Goal: Information Seeking & Learning: Learn about a topic

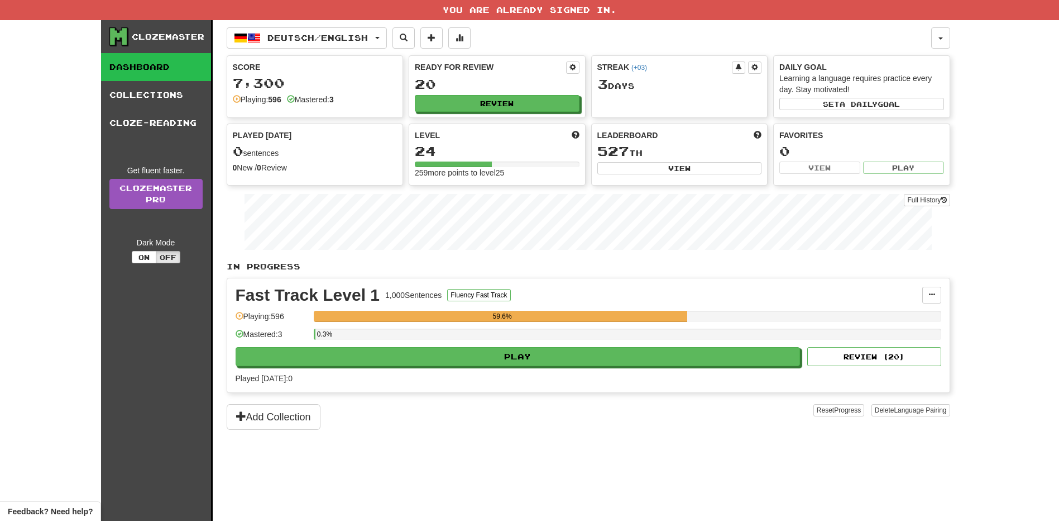
click at [623, 357] on button "Play" at bounding box center [518, 356] width 565 height 19
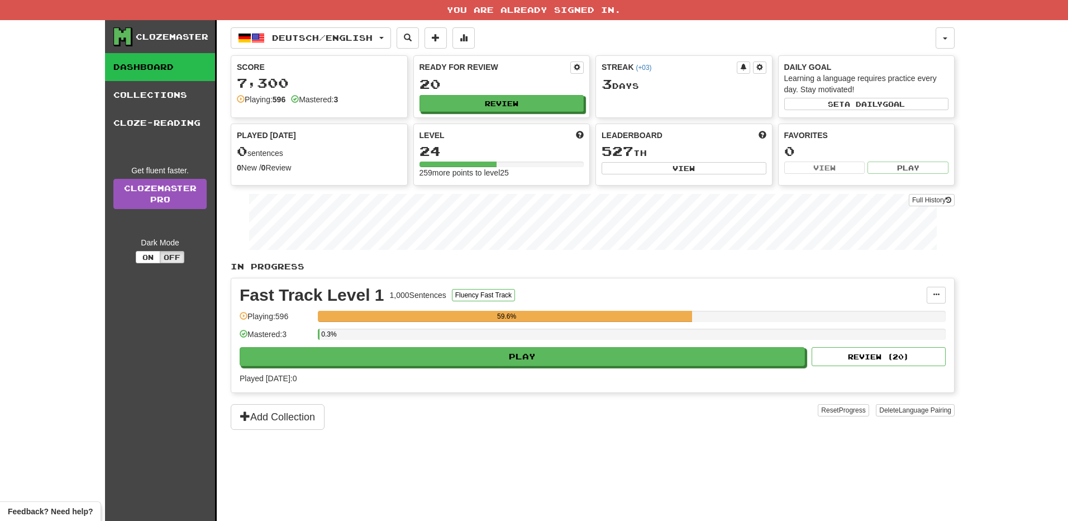
select select "**"
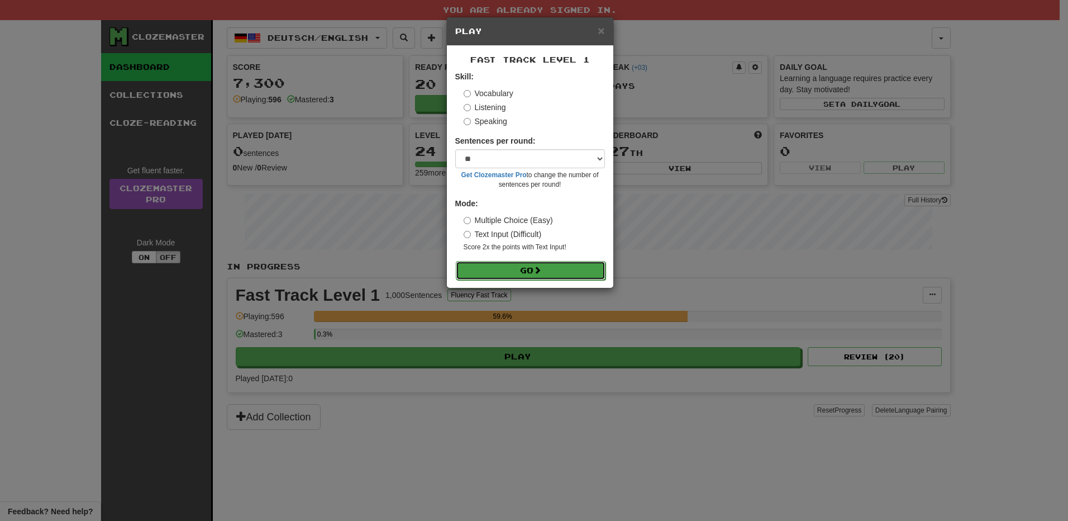
click at [554, 268] on button "Go" at bounding box center [531, 270] width 150 height 19
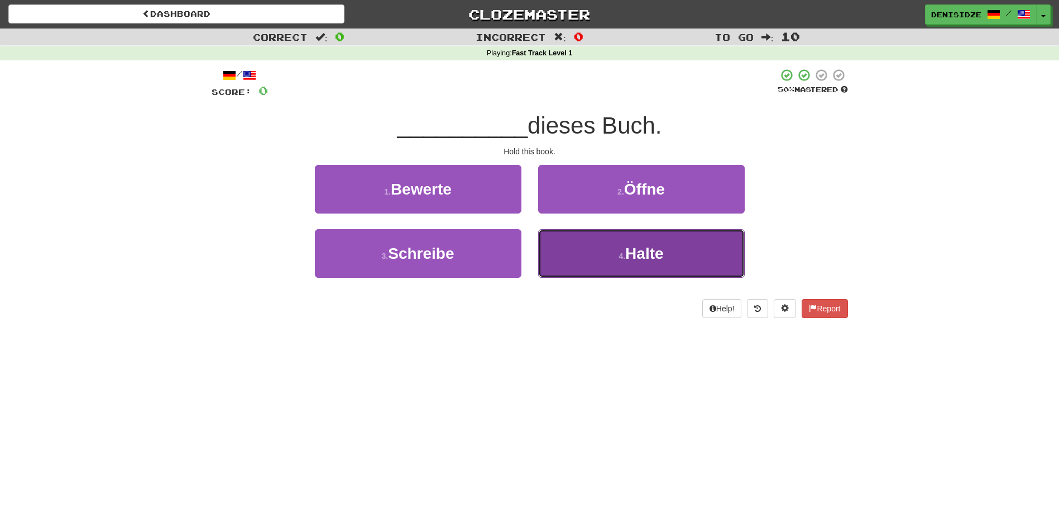
click at [648, 242] on button "4 . Halte" at bounding box center [641, 253] width 207 height 49
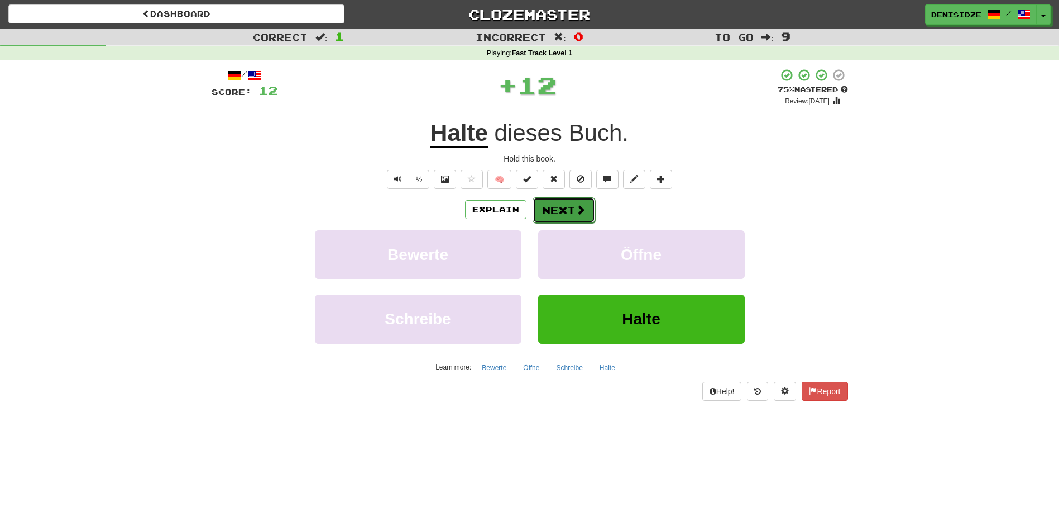
click at [555, 203] on button "Next" at bounding box center [564, 210] width 63 height 26
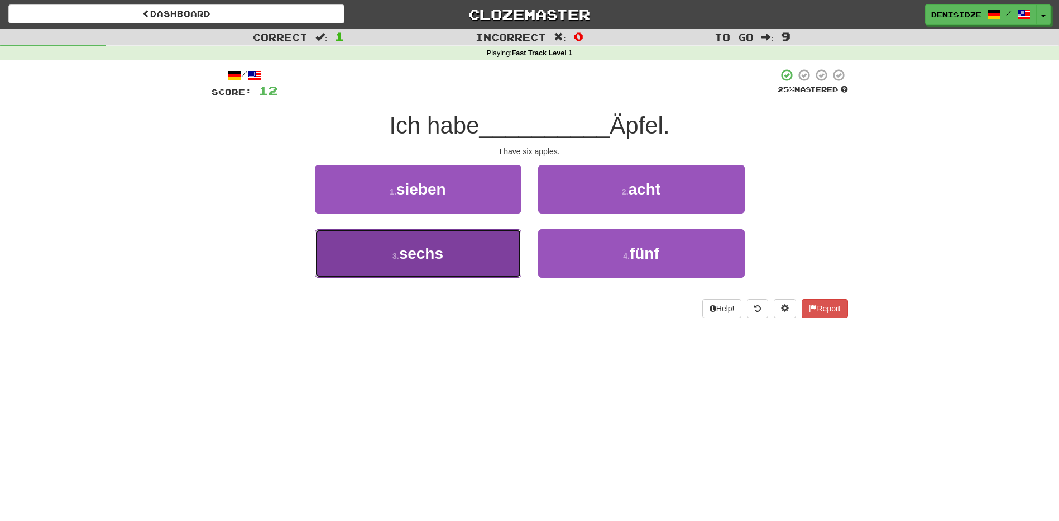
click at [498, 252] on button "3 . sechs" at bounding box center [418, 253] width 207 height 49
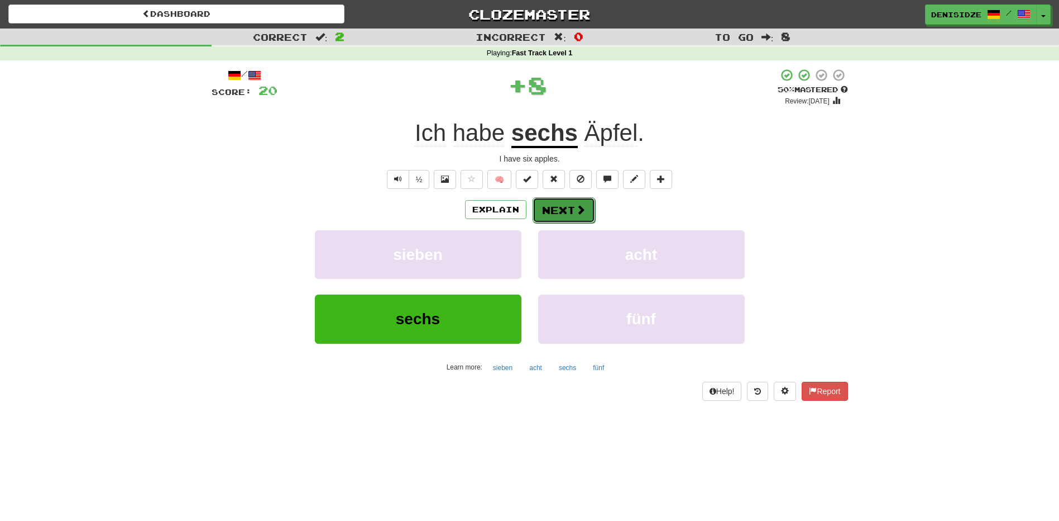
click at [566, 206] on button "Next" at bounding box center [564, 210] width 63 height 26
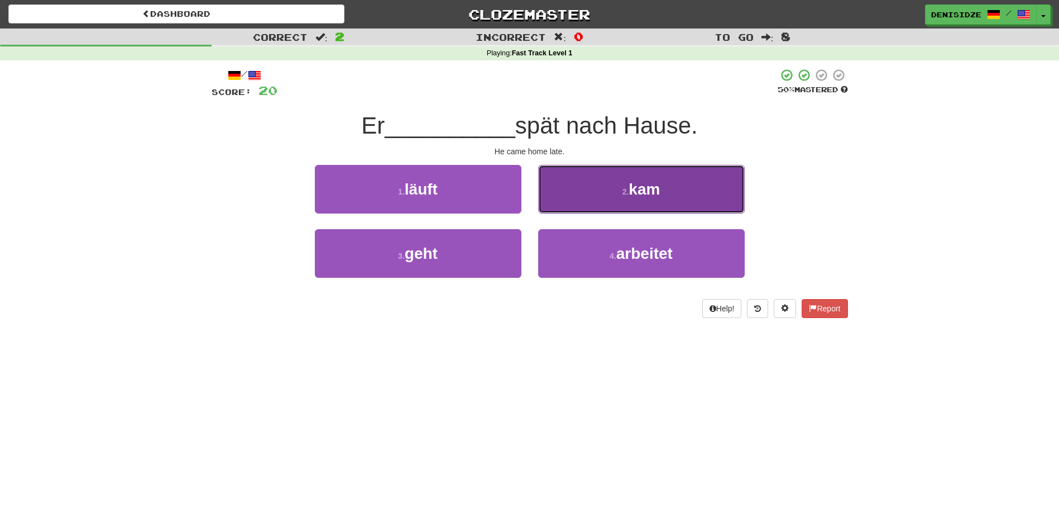
click at [638, 194] on span "kam" at bounding box center [644, 188] width 31 height 17
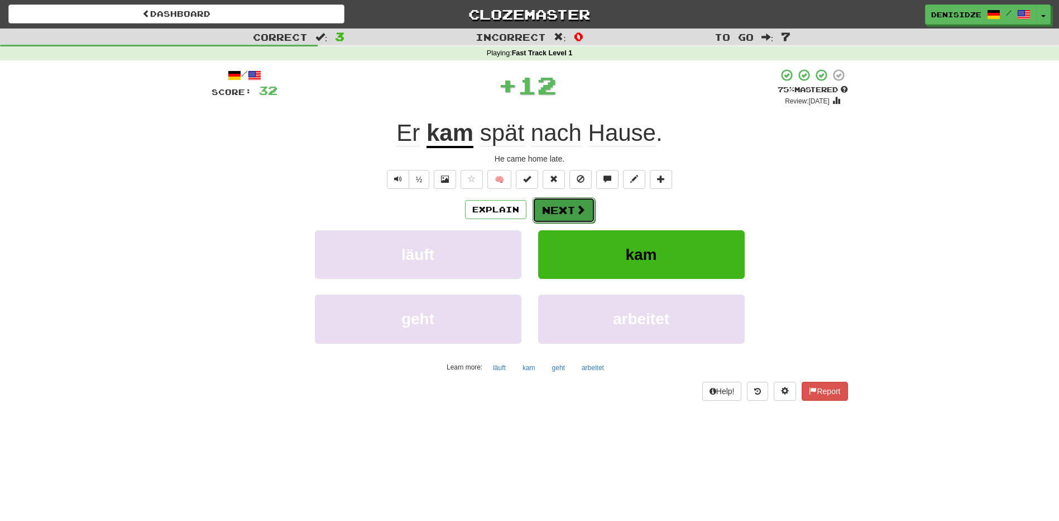
click at [572, 212] on button "Next" at bounding box center [564, 210] width 63 height 26
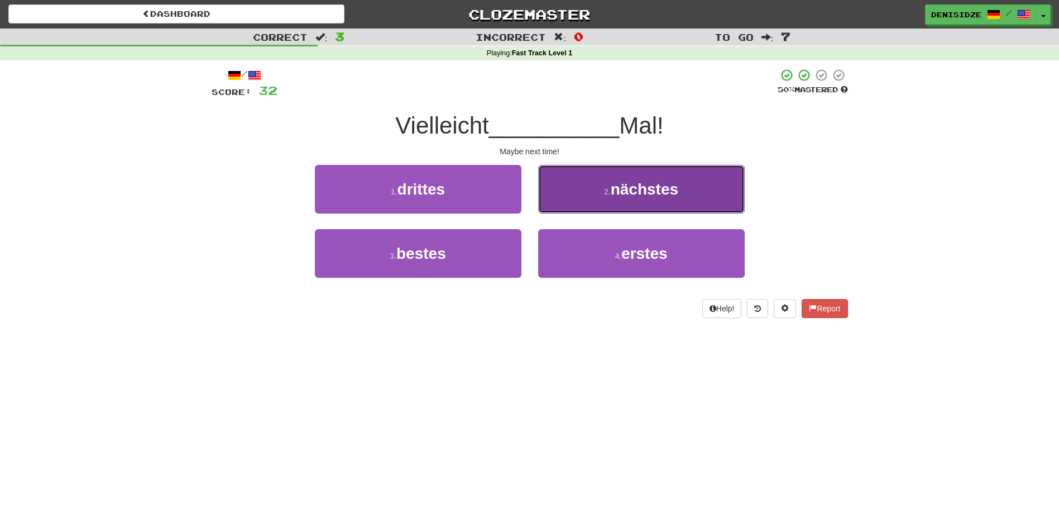
click at [690, 192] on button "2 . nächstes" at bounding box center [641, 189] width 207 height 49
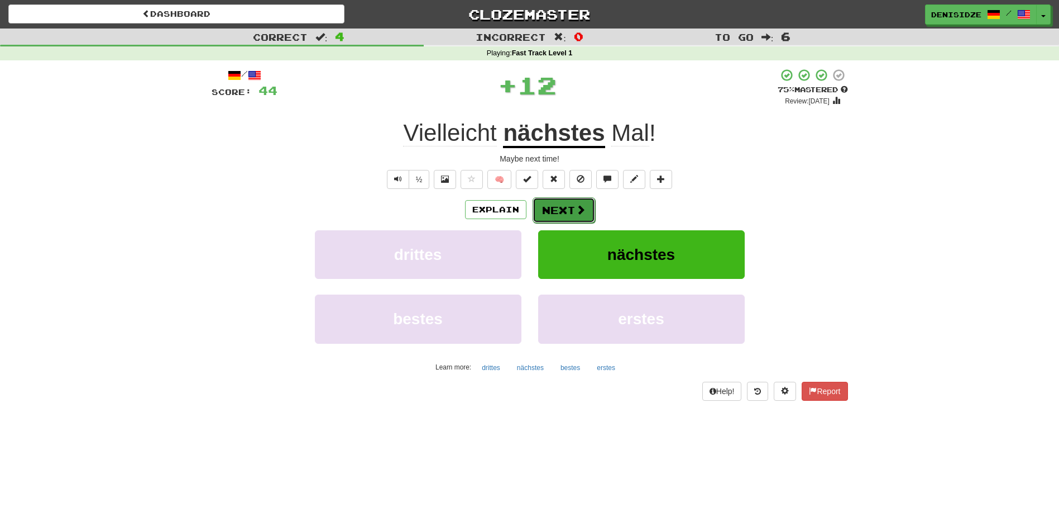
click at [587, 209] on button "Next" at bounding box center [564, 210] width 63 height 26
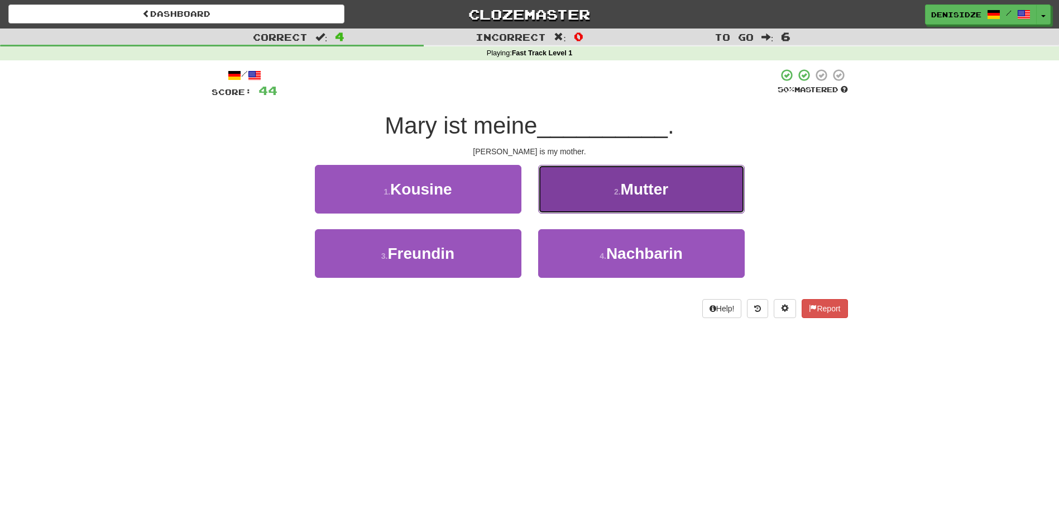
click at [697, 199] on button "2 . Mutter" at bounding box center [641, 189] width 207 height 49
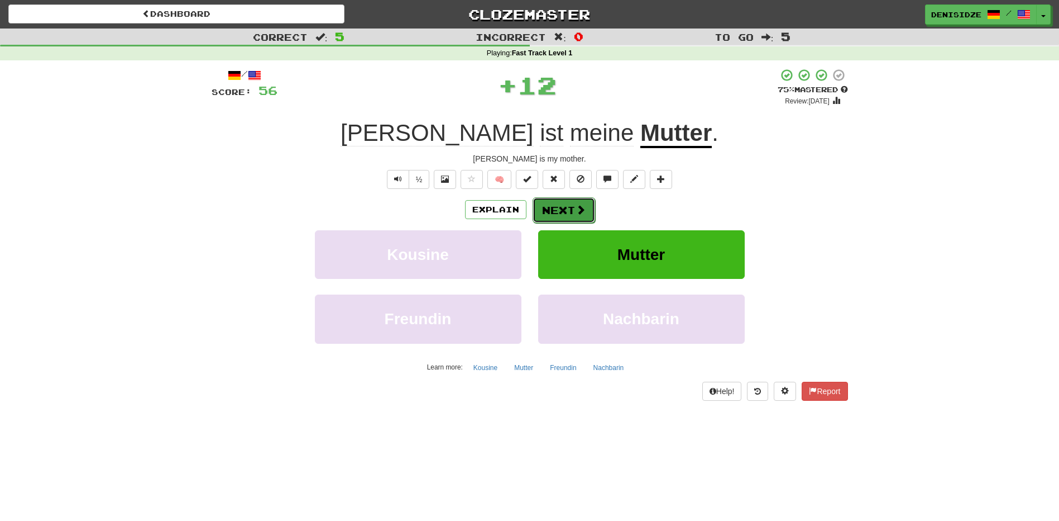
click at [584, 208] on span at bounding box center [581, 209] width 10 height 10
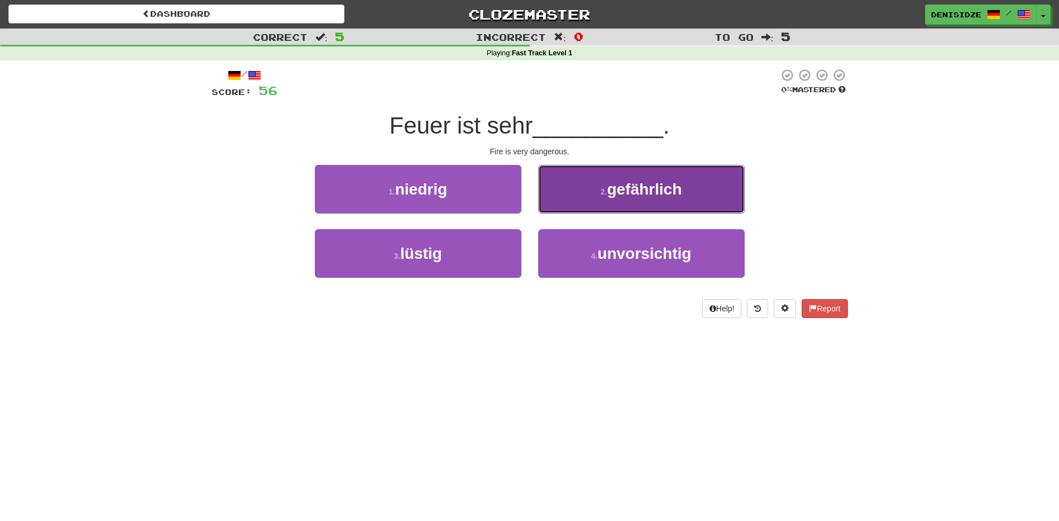
click at [724, 205] on button "2 . gefährlich" at bounding box center [641, 189] width 207 height 49
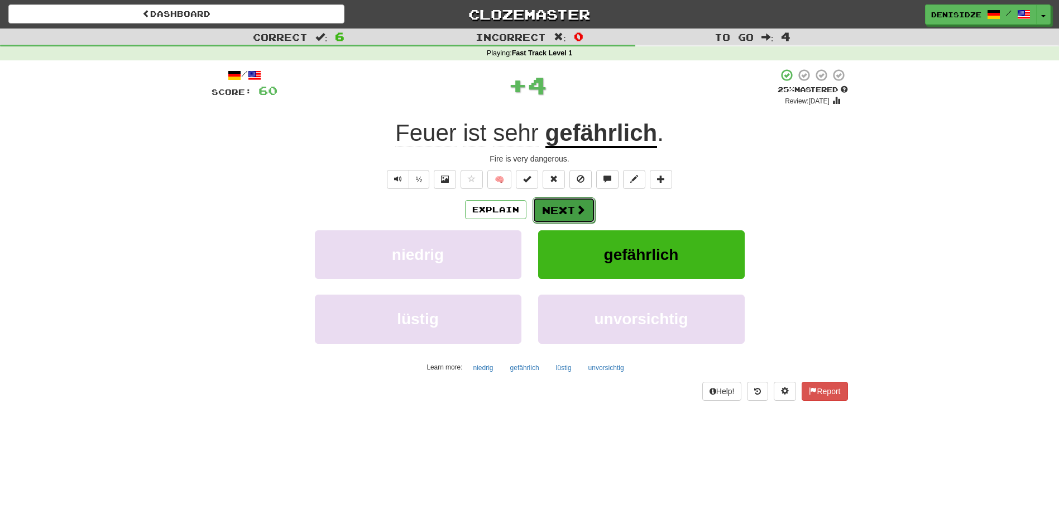
click at [580, 211] on span at bounding box center [581, 209] width 10 height 10
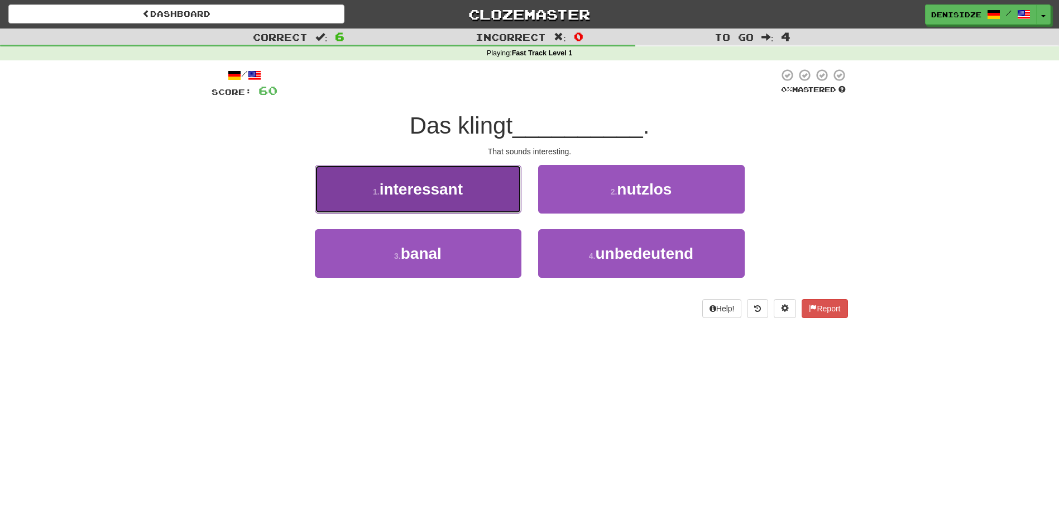
click at [485, 204] on button "1 . interessant" at bounding box center [418, 189] width 207 height 49
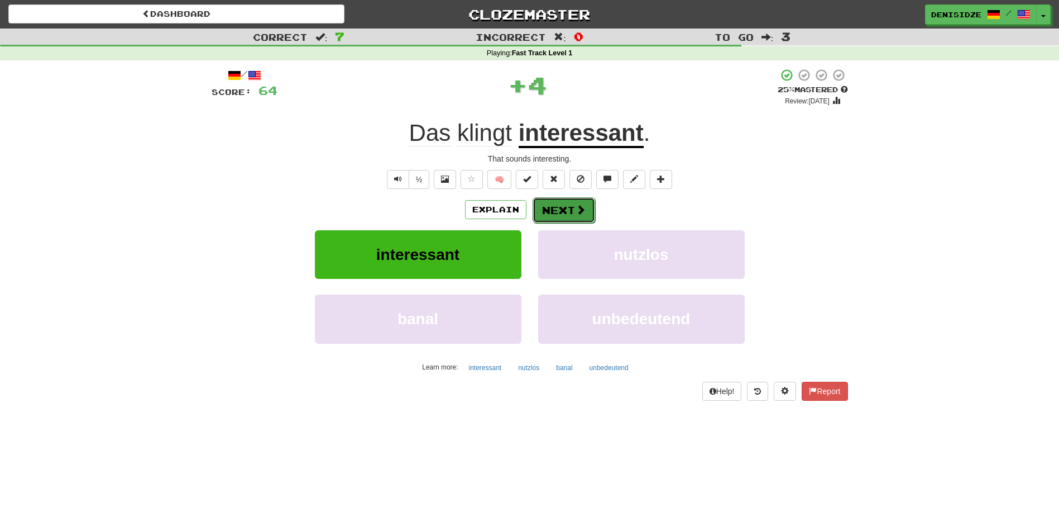
click at [579, 206] on span at bounding box center [581, 209] width 10 height 10
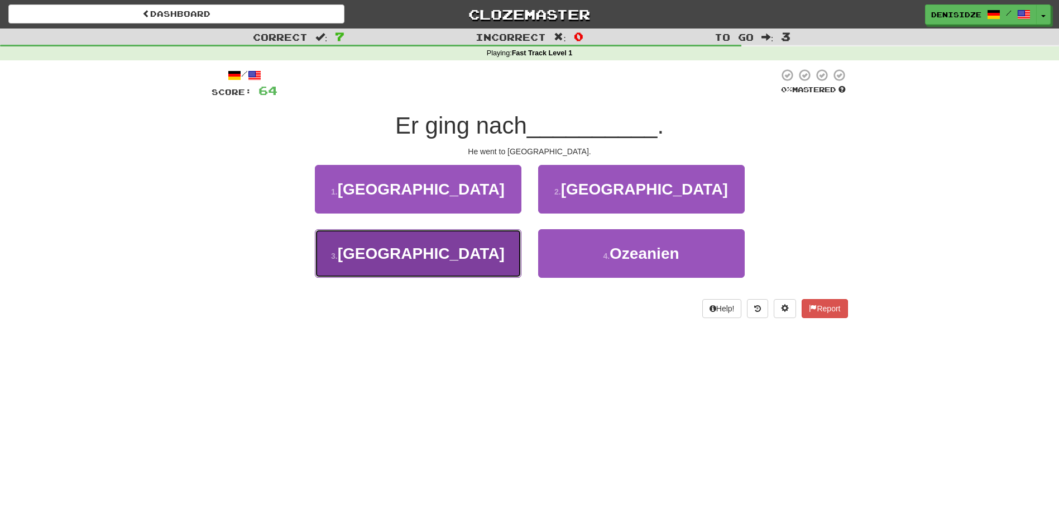
click at [499, 252] on button "3 . [GEOGRAPHIC_DATA]" at bounding box center [418, 253] width 207 height 49
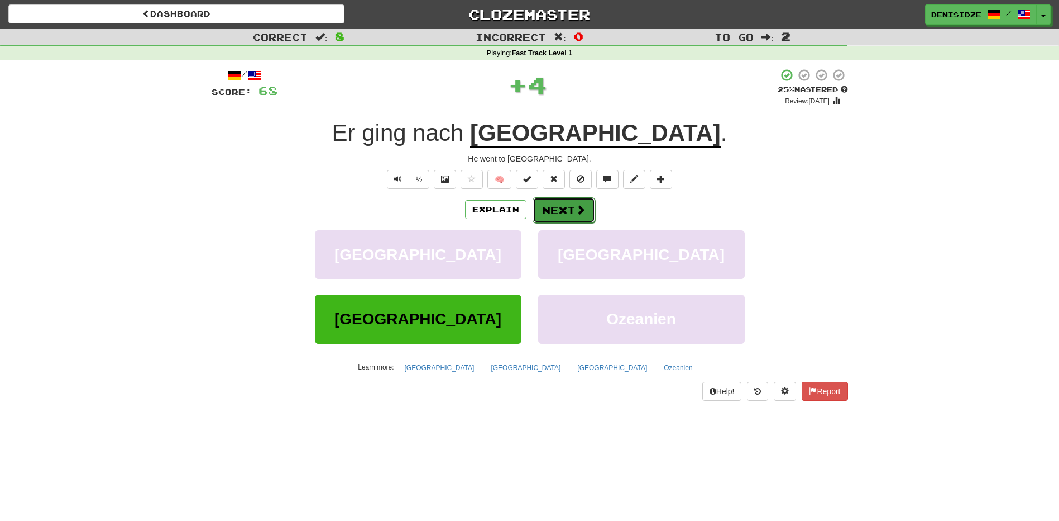
click at [573, 207] on button "Next" at bounding box center [564, 210] width 63 height 26
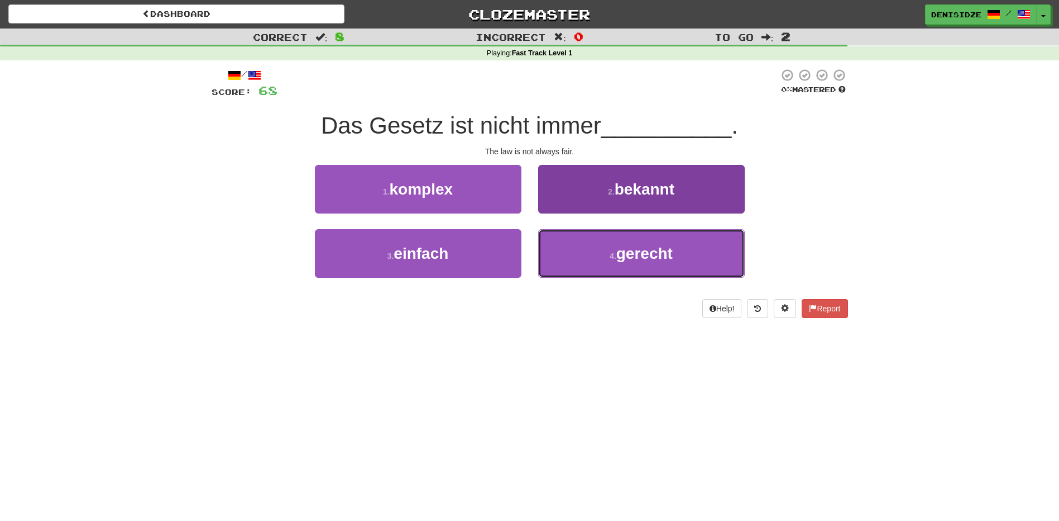
click at [690, 254] on button "4 . gerecht" at bounding box center [641, 253] width 207 height 49
click at [690, 213] on button "2 . bekannt" at bounding box center [641, 189] width 207 height 49
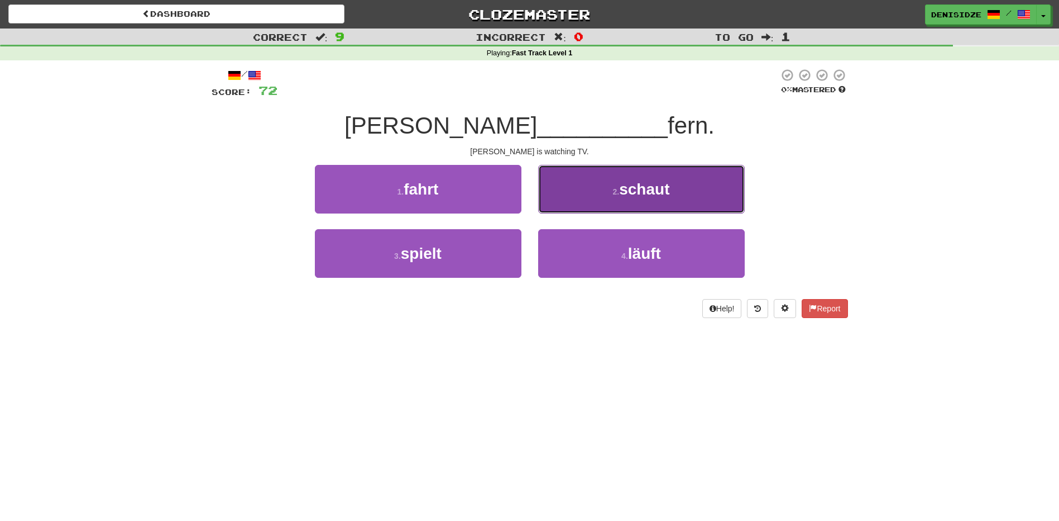
click at [726, 172] on button "2 . schaut" at bounding box center [641, 189] width 207 height 49
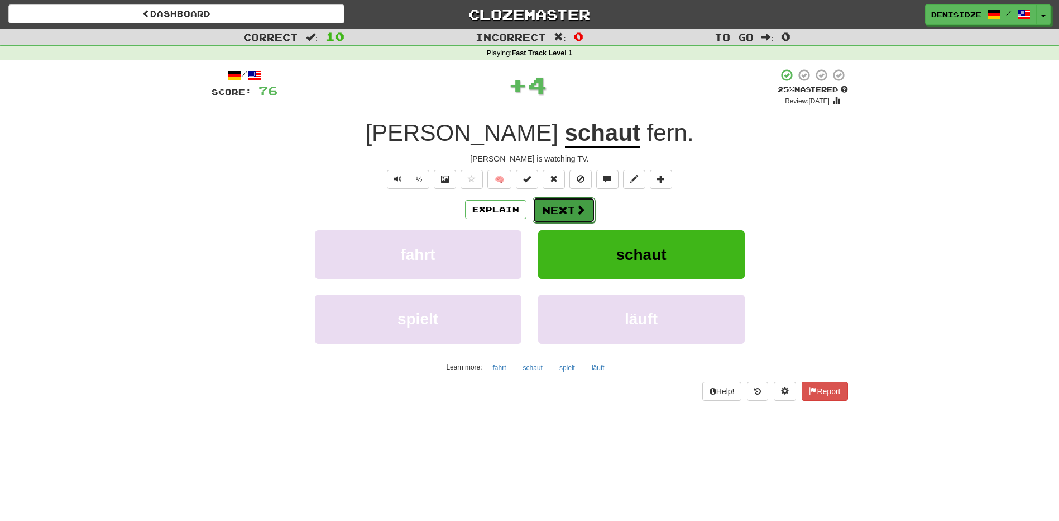
click at [573, 221] on button "Next" at bounding box center [564, 210] width 63 height 26
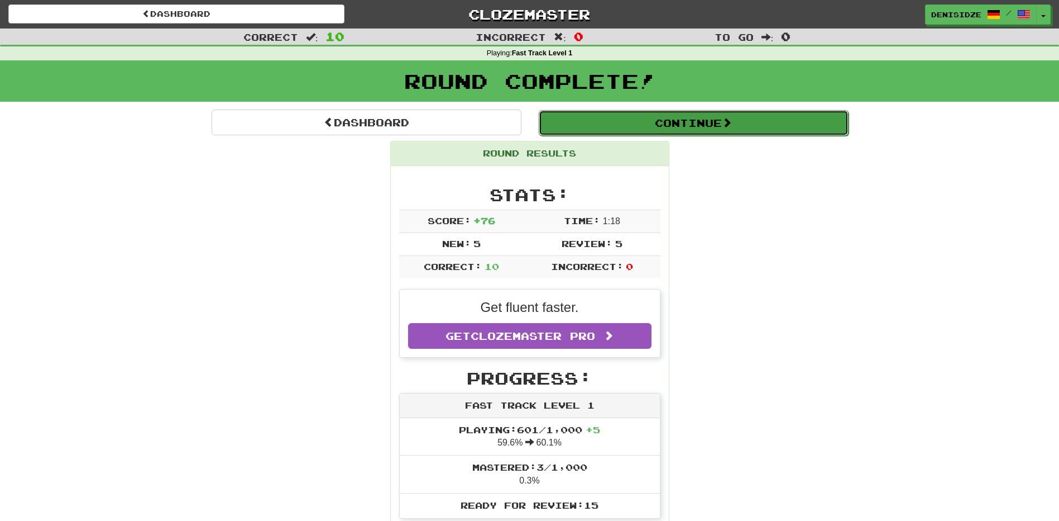
click at [801, 125] on button "Continue" at bounding box center [694, 123] width 310 height 26
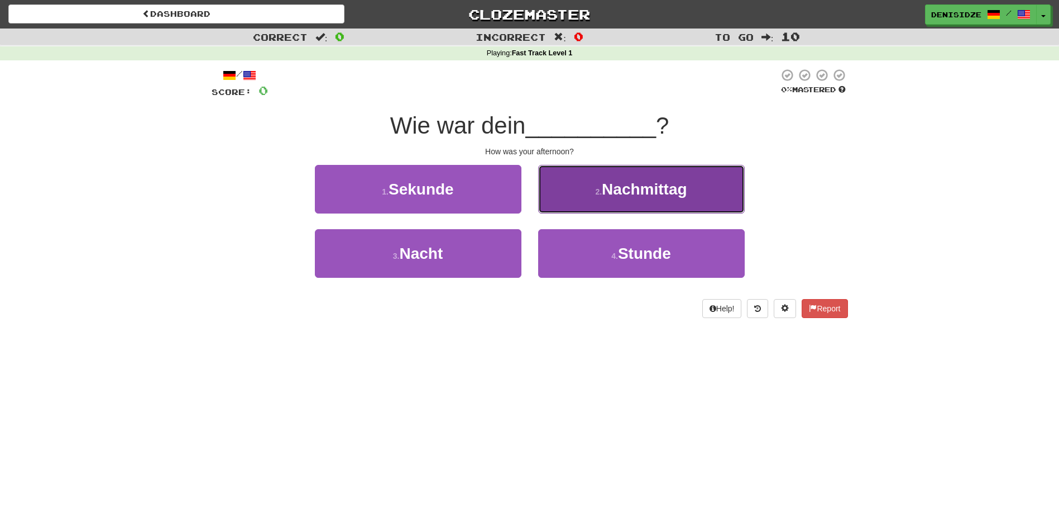
click at [705, 198] on button "2 . Nachmittag" at bounding box center [641, 189] width 207 height 49
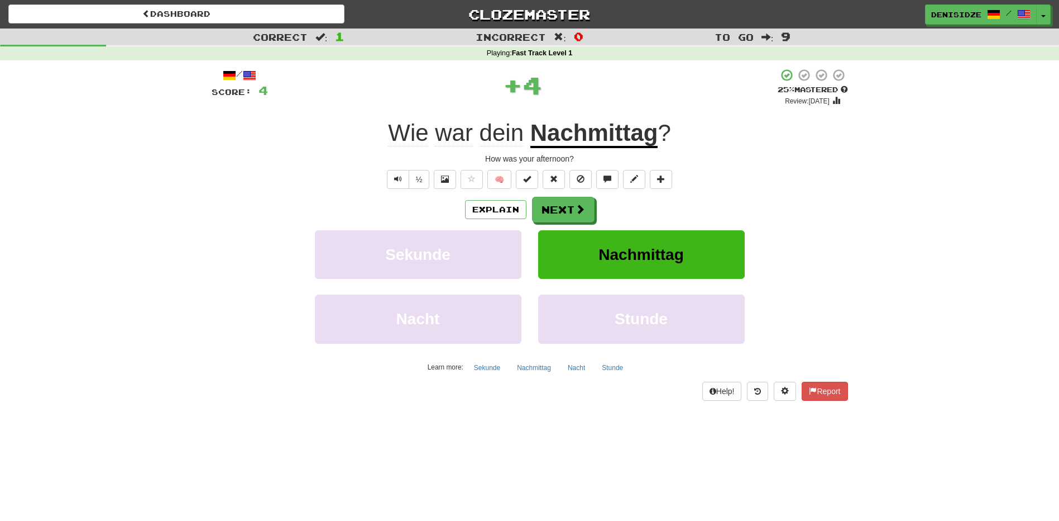
click at [600, 203] on div "Explain Next" at bounding box center [530, 210] width 637 height 26
click at [583, 208] on span at bounding box center [581, 209] width 10 height 10
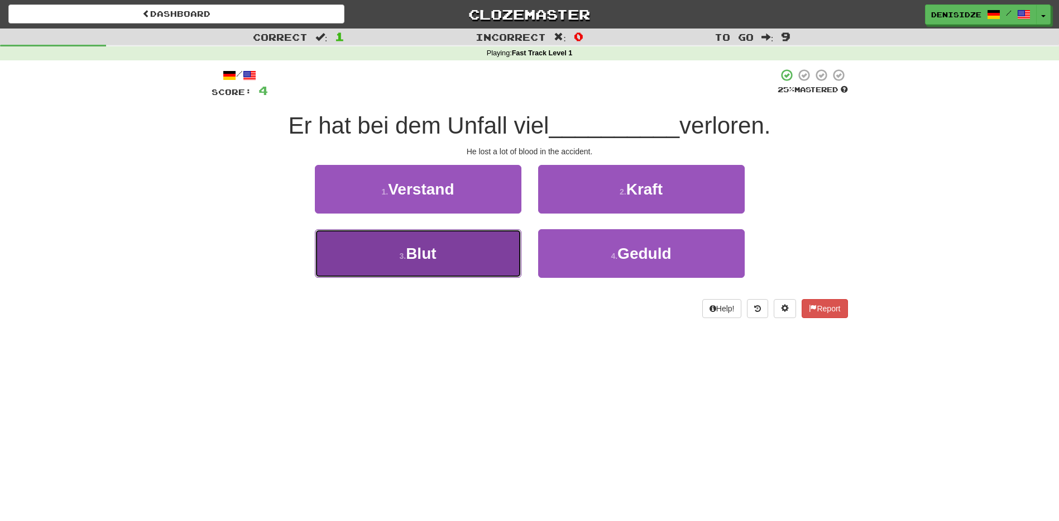
click at [385, 247] on button "3 . Blut" at bounding box center [418, 253] width 207 height 49
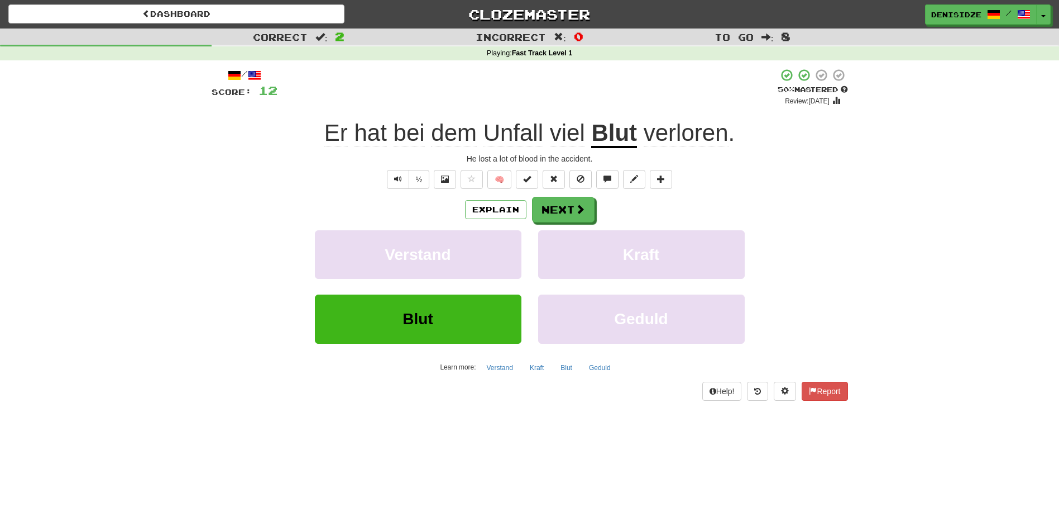
click at [567, 222] on div "Explain Next Verstand Kraft Blut Geduld Learn more: Verstand Kraft Blut Geduld" at bounding box center [530, 286] width 637 height 179
click at [573, 217] on button "Next" at bounding box center [564, 210] width 63 height 26
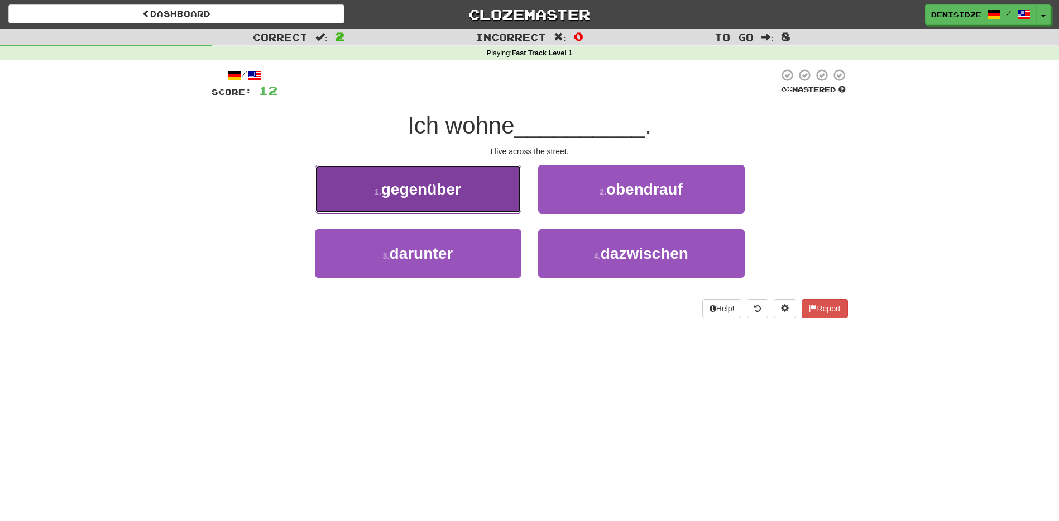
click at [475, 197] on button "1 . gegenüber" at bounding box center [418, 189] width 207 height 49
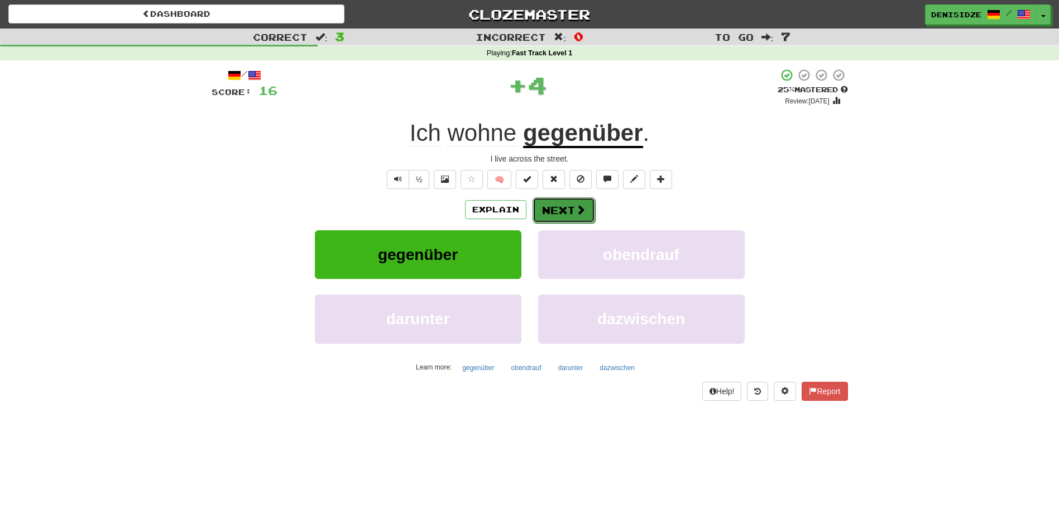
click at [561, 203] on button "Next" at bounding box center [564, 210] width 63 height 26
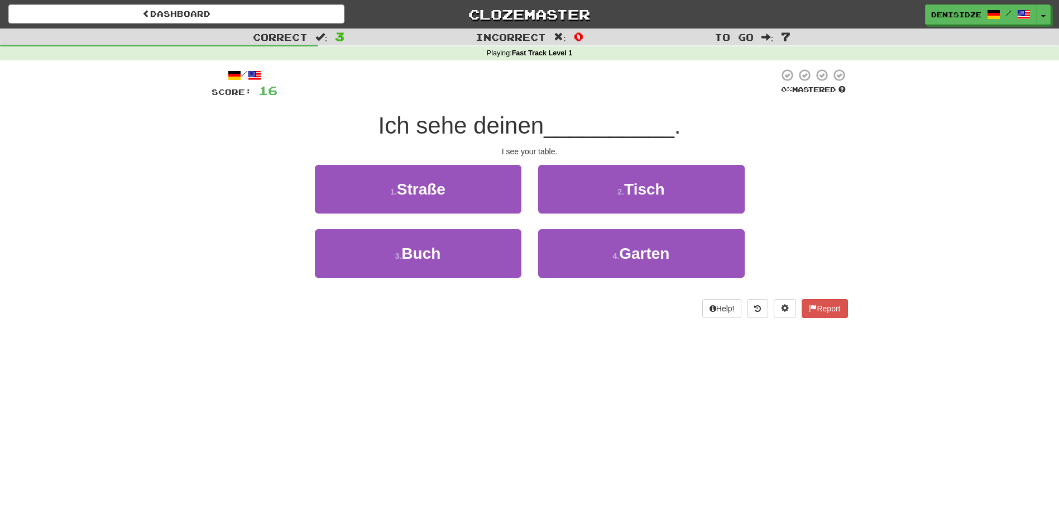
click at [638, 214] on div "2 . Tisch" at bounding box center [641, 197] width 223 height 64
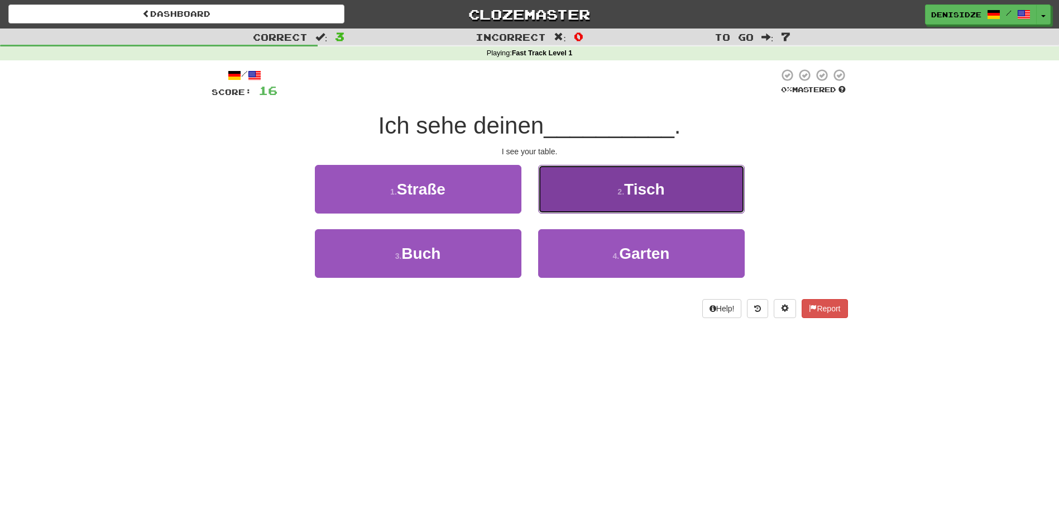
click at [572, 210] on button "2 . Tisch" at bounding box center [641, 189] width 207 height 49
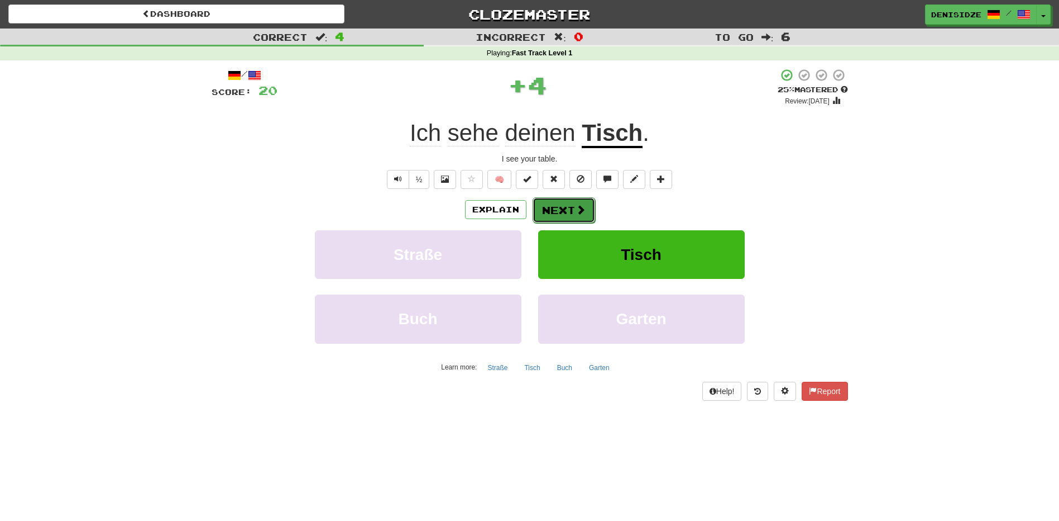
click at [563, 208] on button "Next" at bounding box center [564, 210] width 63 height 26
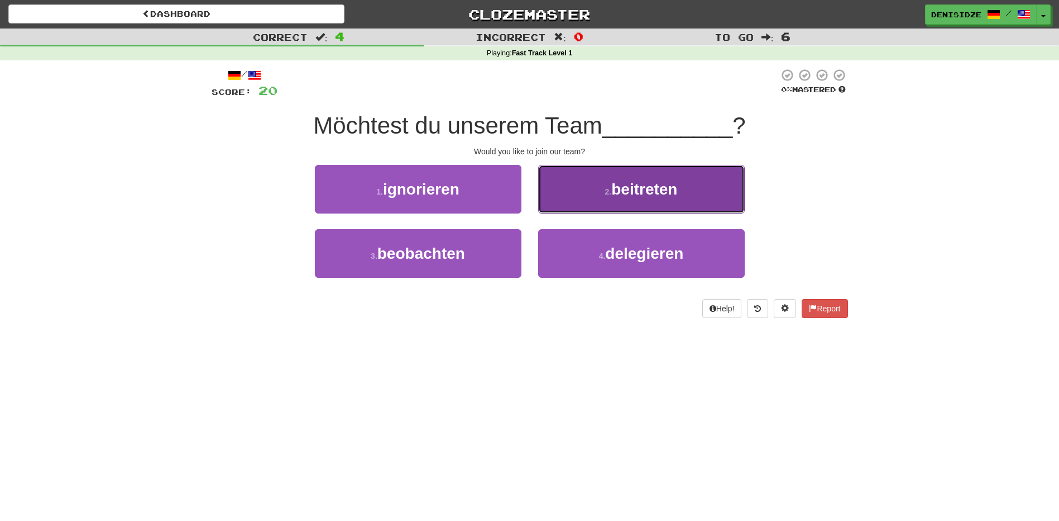
click at [621, 199] on button "2 . beitreten" at bounding box center [641, 189] width 207 height 49
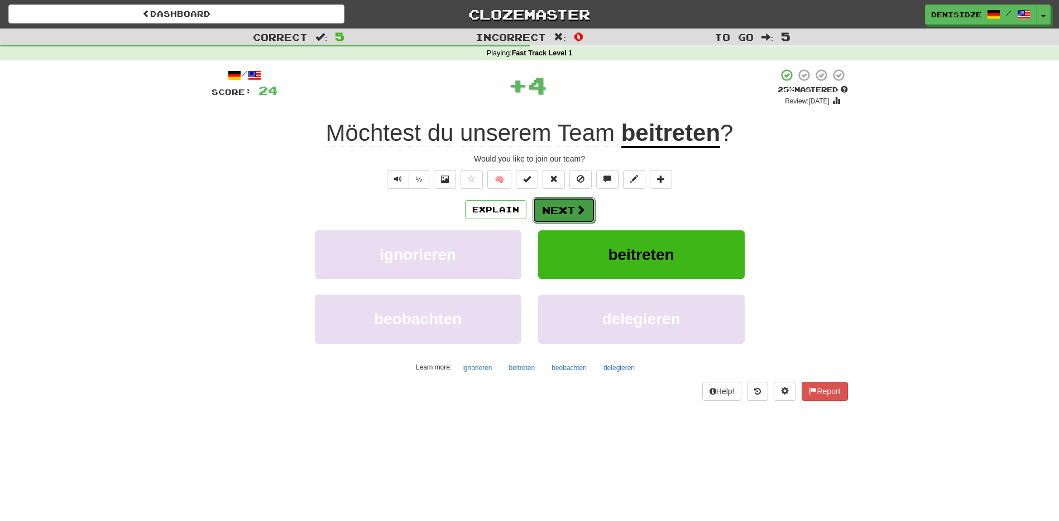
click at [566, 207] on button "Next" at bounding box center [564, 210] width 63 height 26
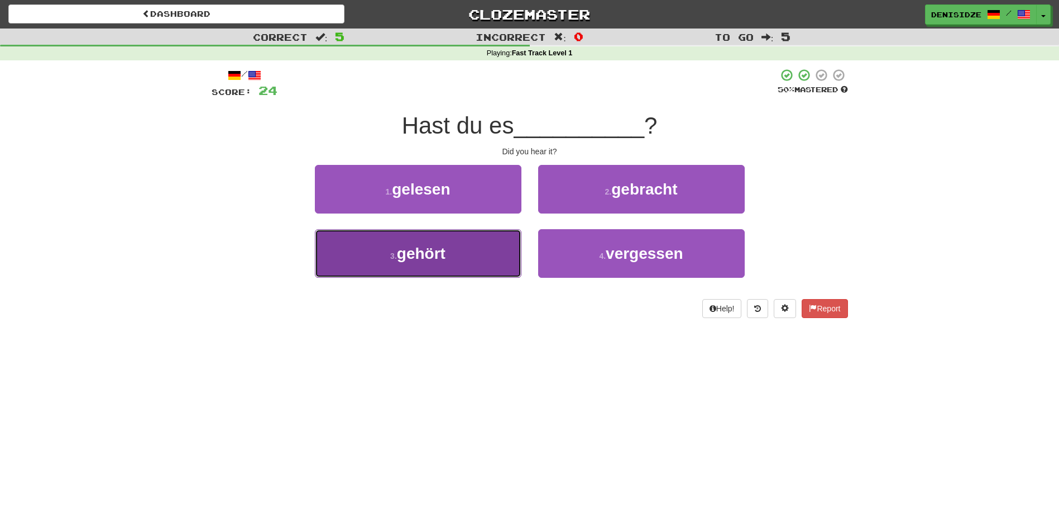
click at [471, 238] on button "3 . gehört" at bounding box center [418, 253] width 207 height 49
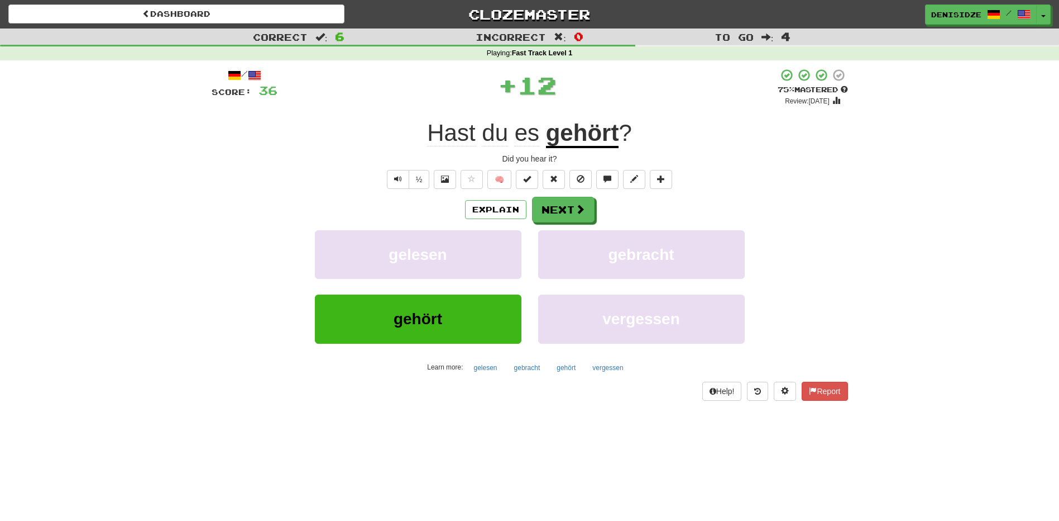
click at [610, 205] on div "Explain Next" at bounding box center [530, 210] width 637 height 26
click at [562, 210] on button "Next" at bounding box center [564, 210] width 63 height 26
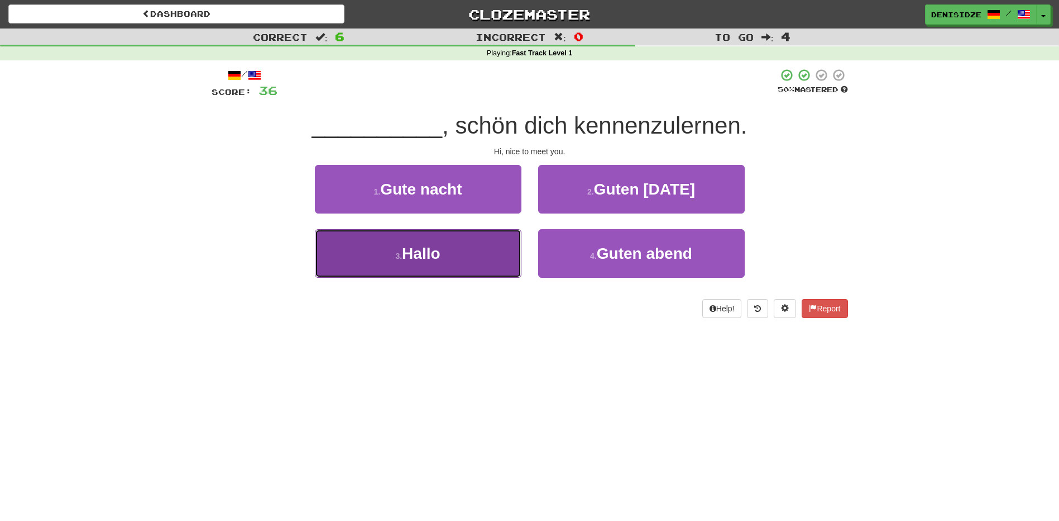
click at [419, 232] on button "3 . Hallo" at bounding box center [418, 253] width 207 height 49
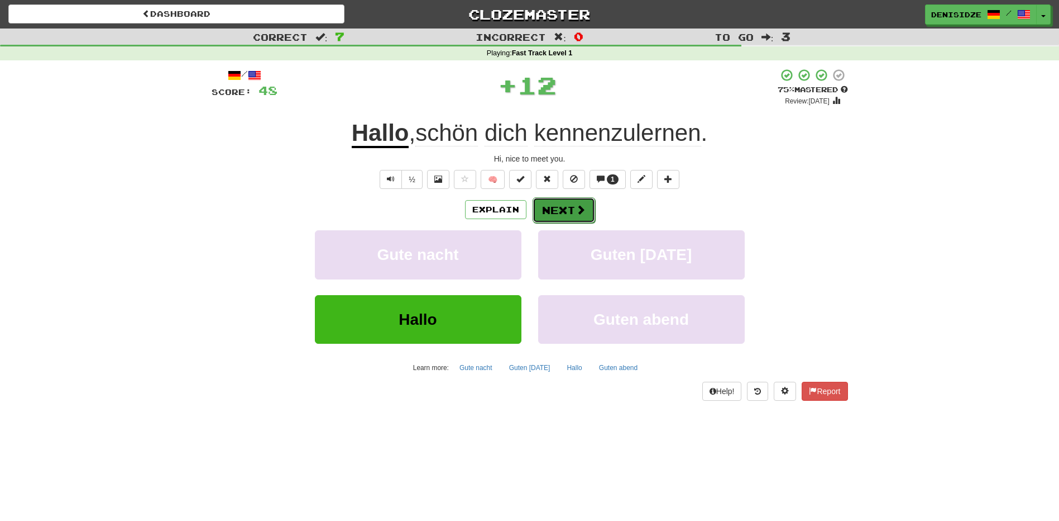
click at [574, 208] on button "Next" at bounding box center [564, 210] width 63 height 26
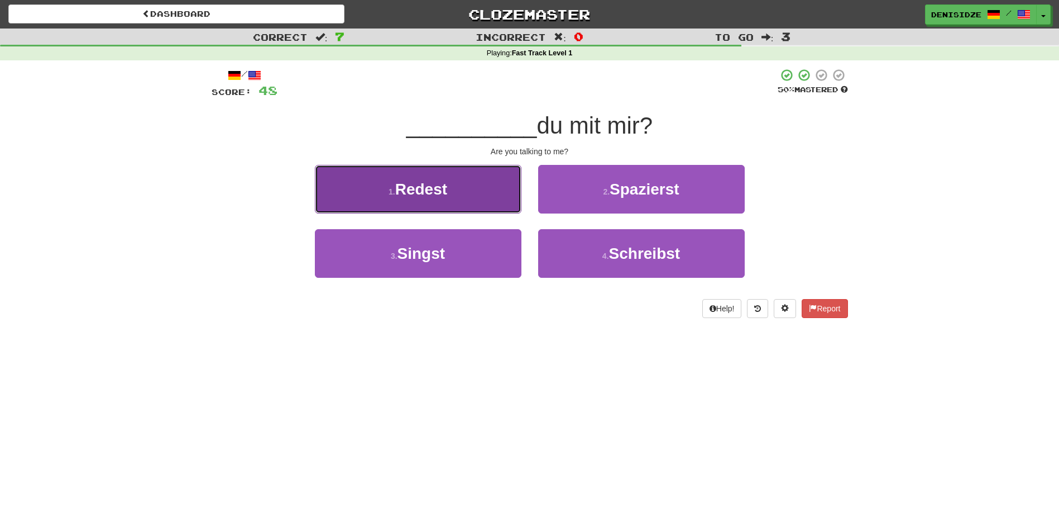
click at [433, 191] on span "Redest" at bounding box center [421, 188] width 52 height 17
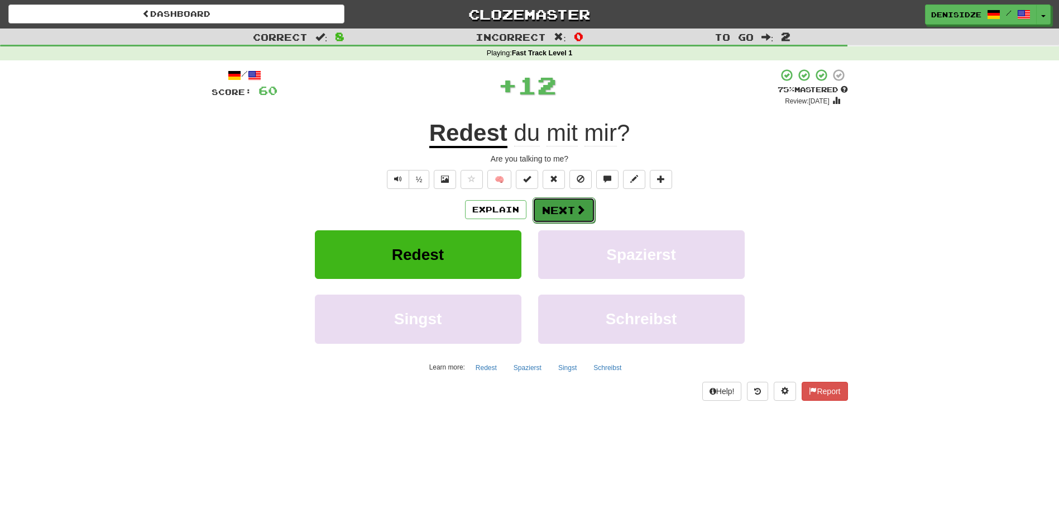
click at [567, 215] on button "Next" at bounding box center [564, 210] width 63 height 26
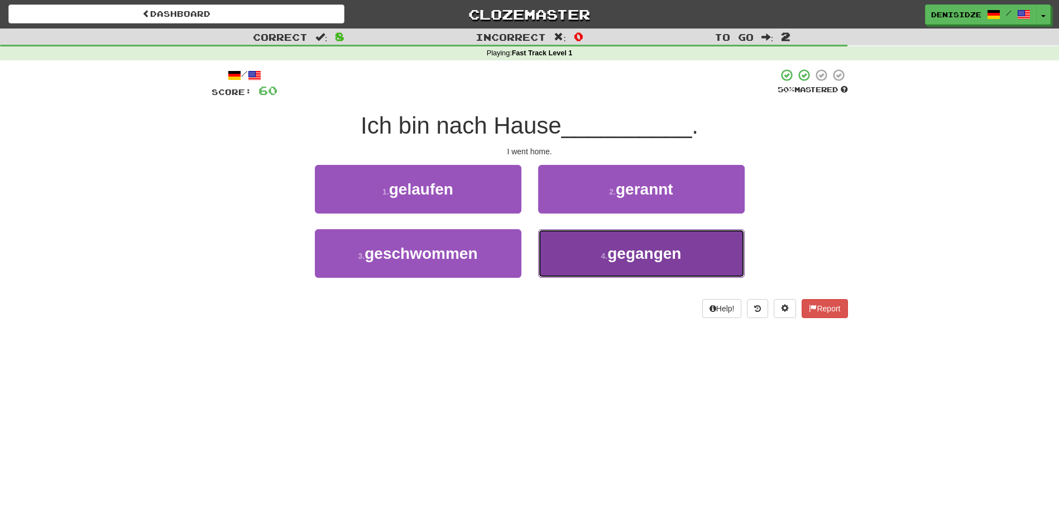
click at [583, 252] on button "4 . gegangen" at bounding box center [641, 253] width 207 height 49
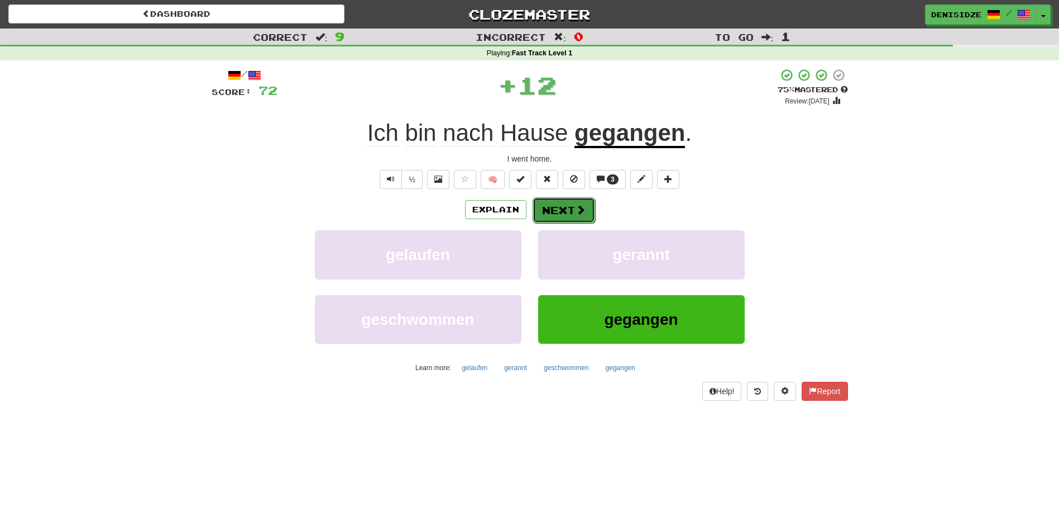
click at [558, 206] on button "Next" at bounding box center [564, 210] width 63 height 26
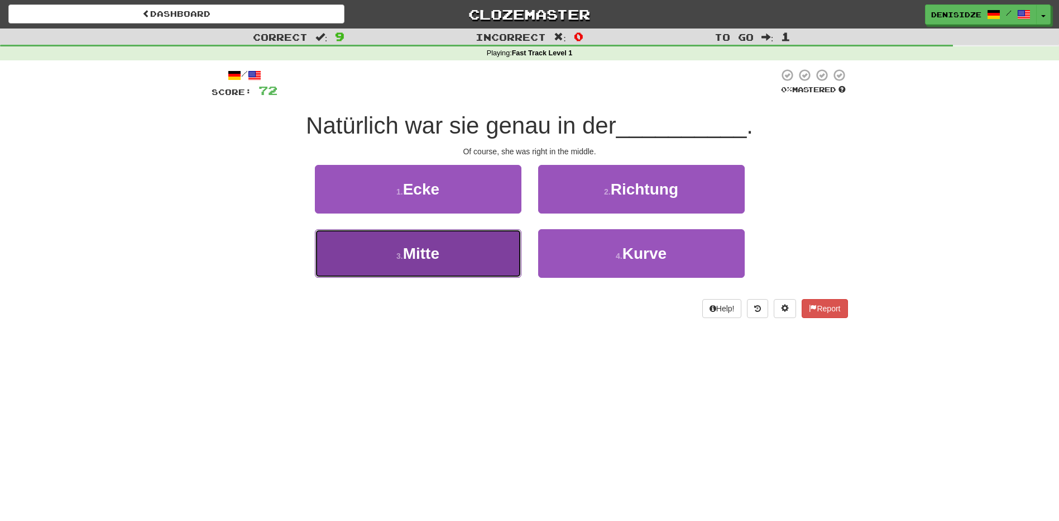
click at [453, 259] on button "3 . Mitte" at bounding box center [418, 253] width 207 height 49
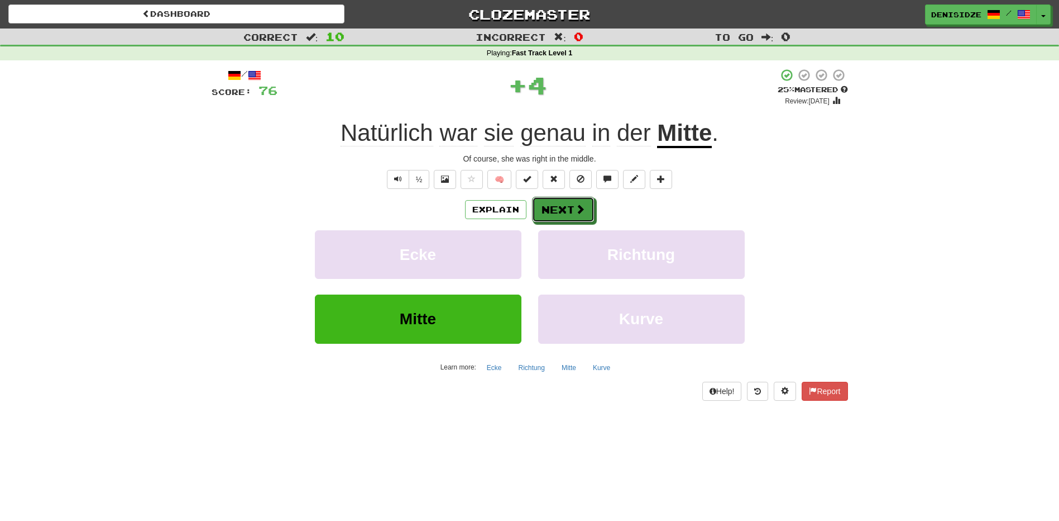
click at [548, 214] on button "Next" at bounding box center [563, 210] width 63 height 26
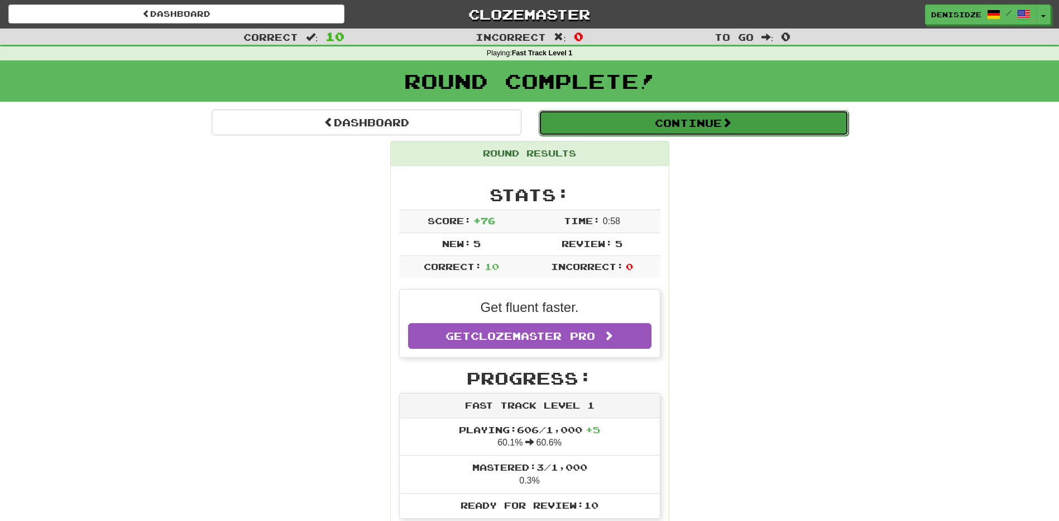
click at [766, 125] on button "Continue" at bounding box center [694, 123] width 310 height 26
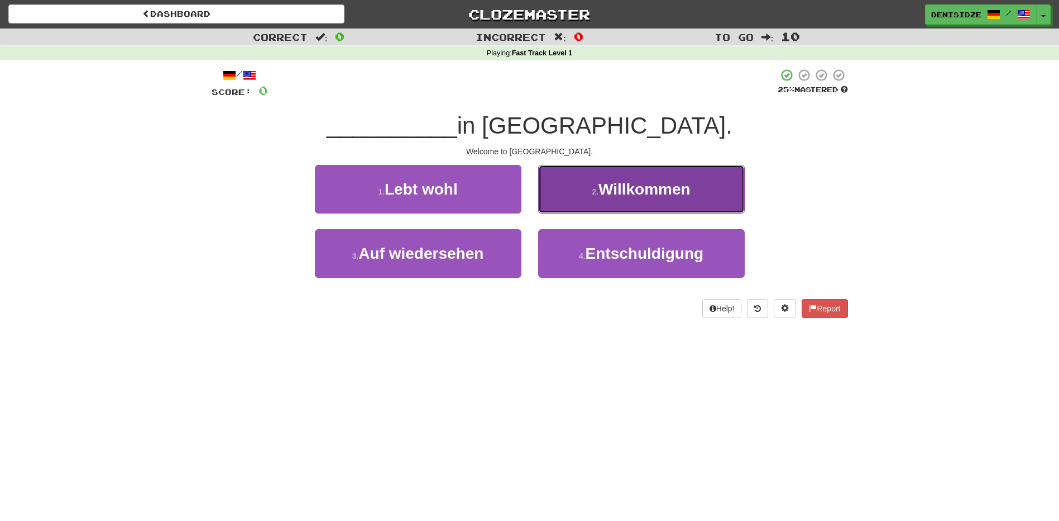
click at [662, 195] on span "Willkommen" at bounding box center [645, 188] width 92 height 17
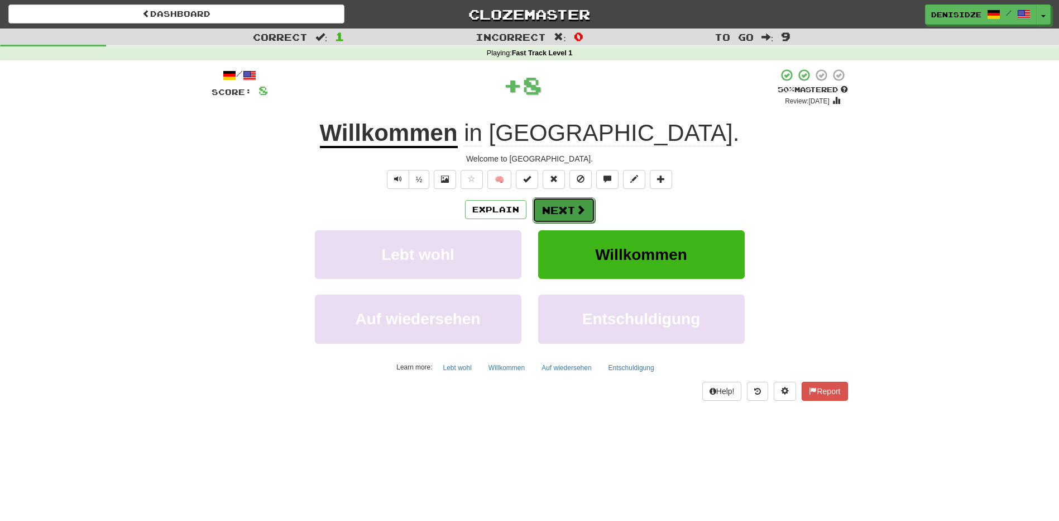
click at [576, 213] on span at bounding box center [581, 209] width 10 height 10
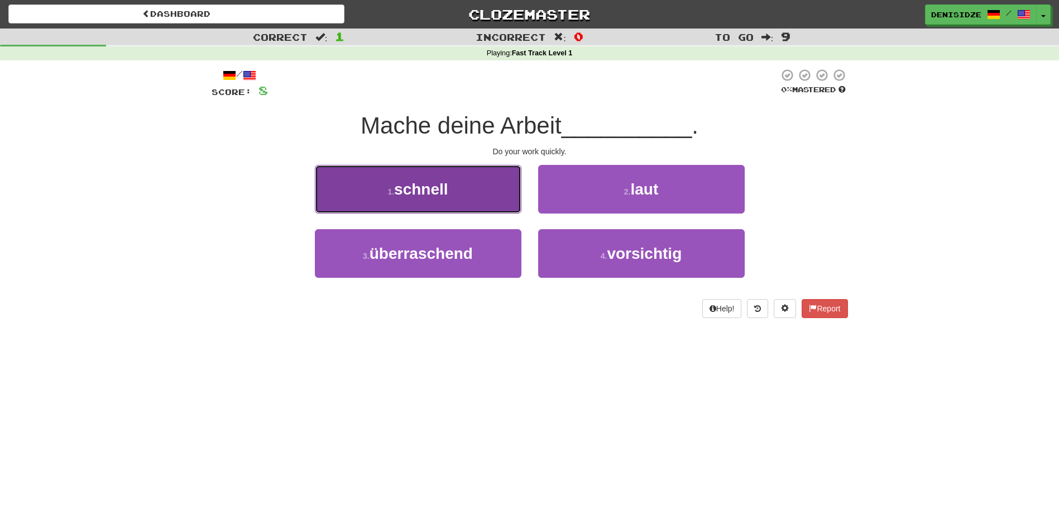
click at [438, 209] on button "1 . schnell" at bounding box center [418, 189] width 207 height 49
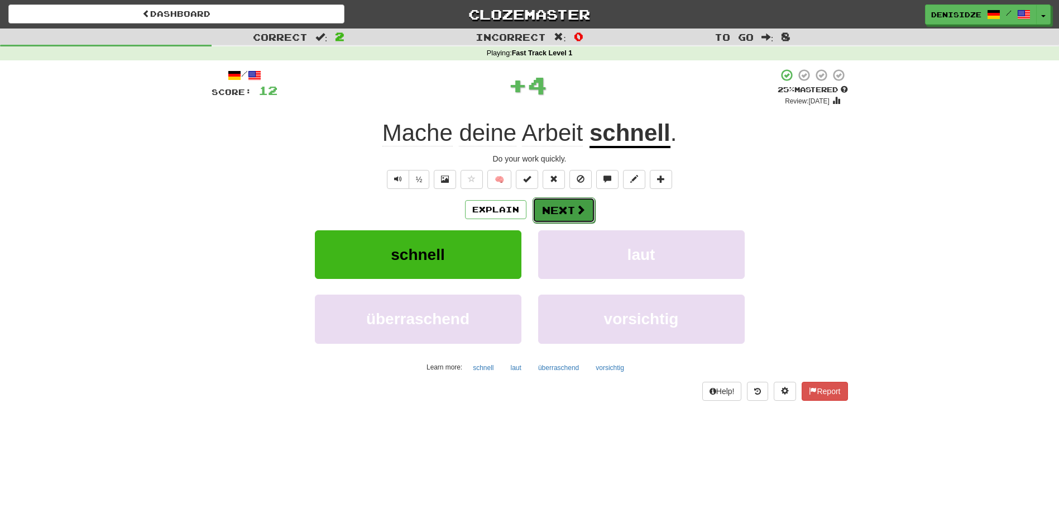
click at [569, 208] on button "Next" at bounding box center [564, 210] width 63 height 26
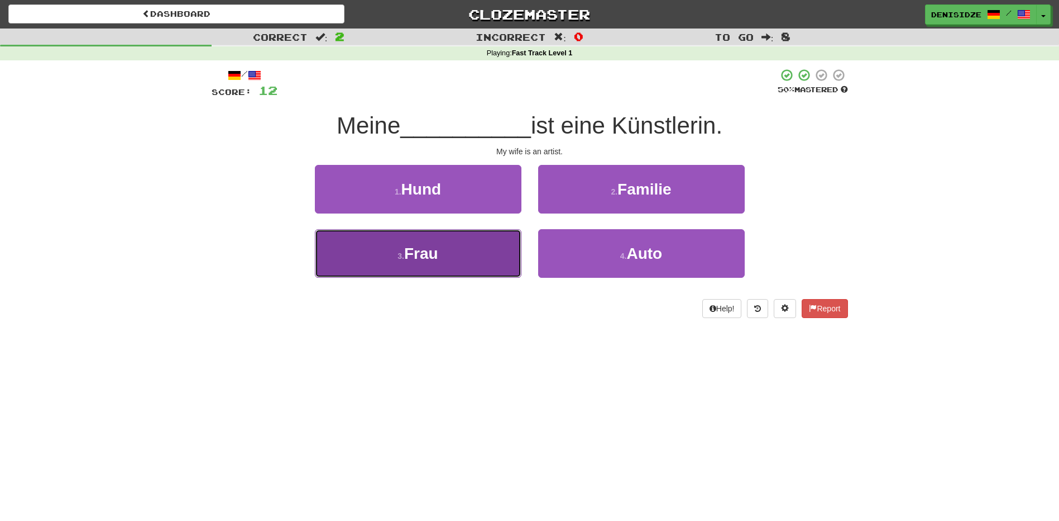
click at [470, 268] on button "3 . Frau" at bounding box center [418, 253] width 207 height 49
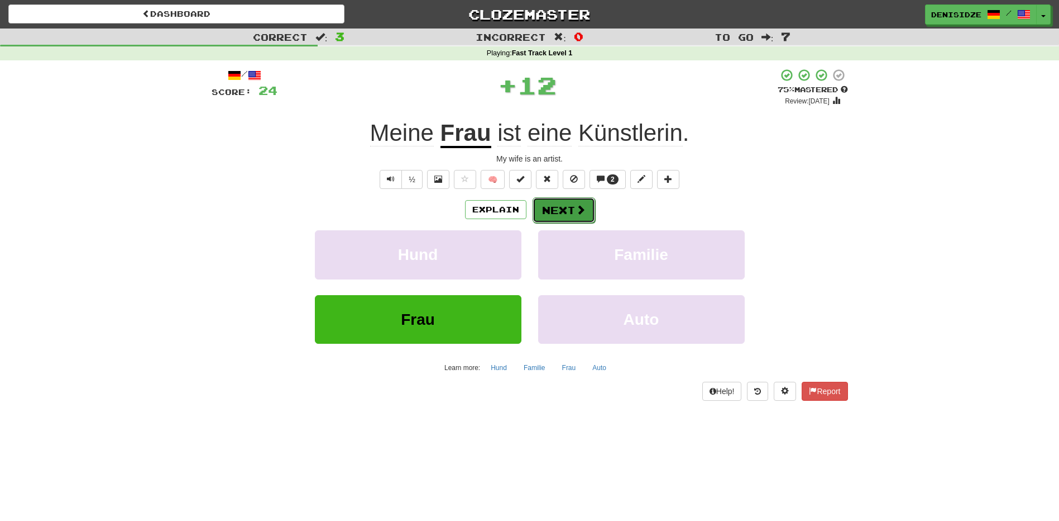
click at [561, 208] on button "Next" at bounding box center [564, 210] width 63 height 26
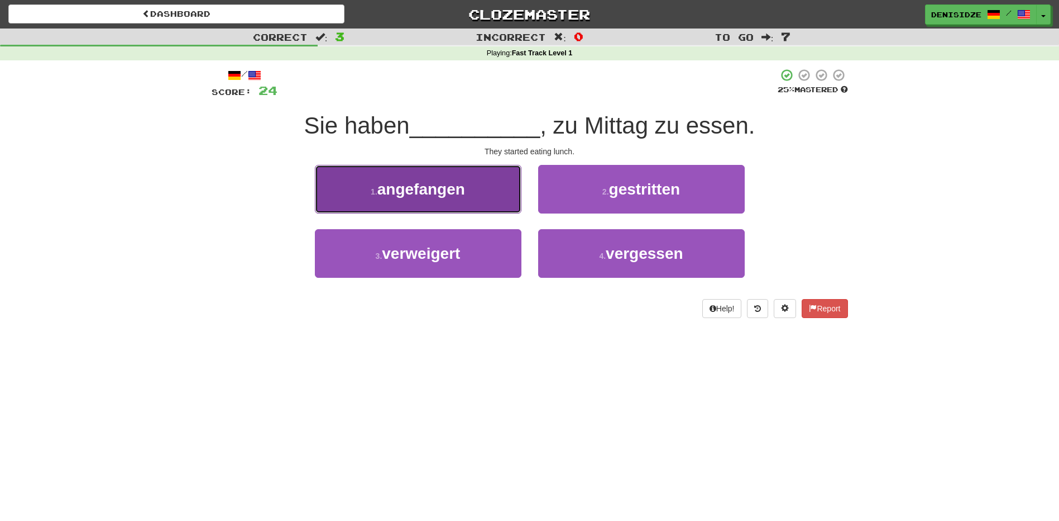
click at [474, 194] on button "1 . angefangen" at bounding box center [418, 189] width 207 height 49
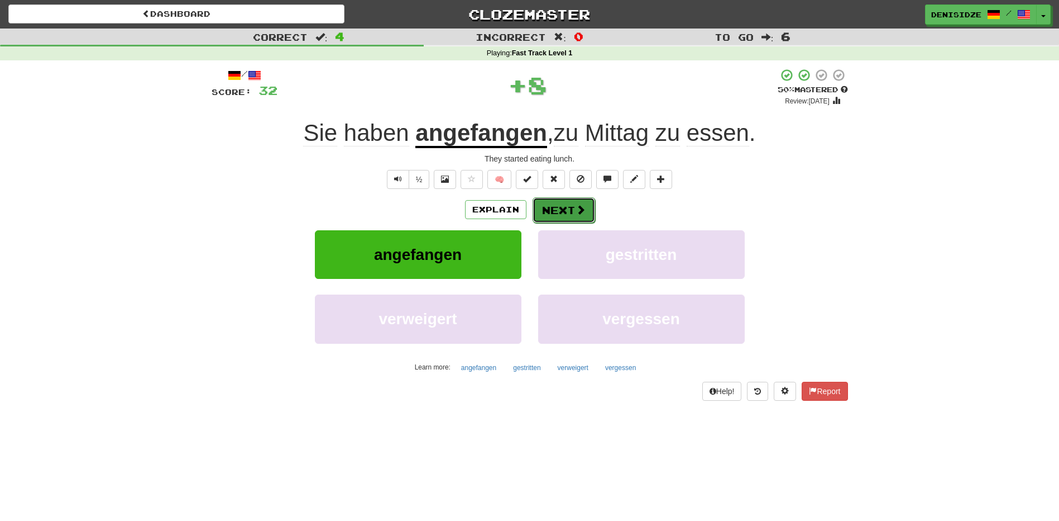
click at [558, 213] on button "Next" at bounding box center [564, 210] width 63 height 26
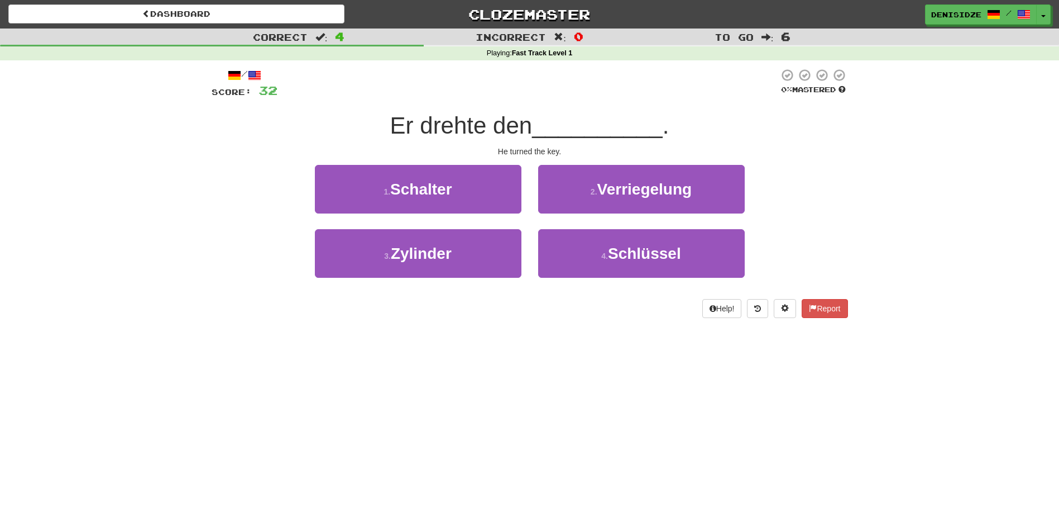
click at [685, 289] on div "4 . Schlüssel" at bounding box center [641, 261] width 223 height 64
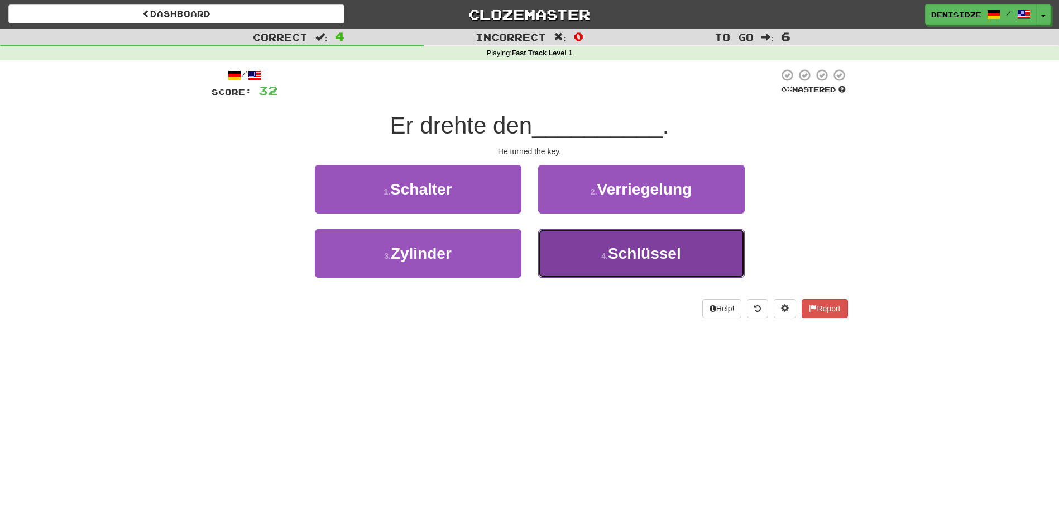
click at [651, 266] on button "4 . Schlüssel" at bounding box center [641, 253] width 207 height 49
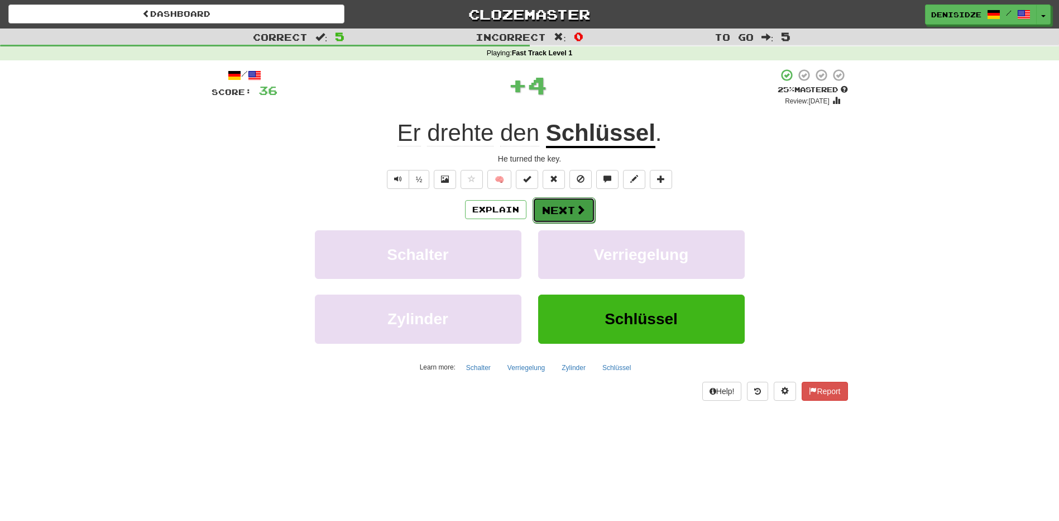
click at [579, 208] on span at bounding box center [581, 209] width 10 height 10
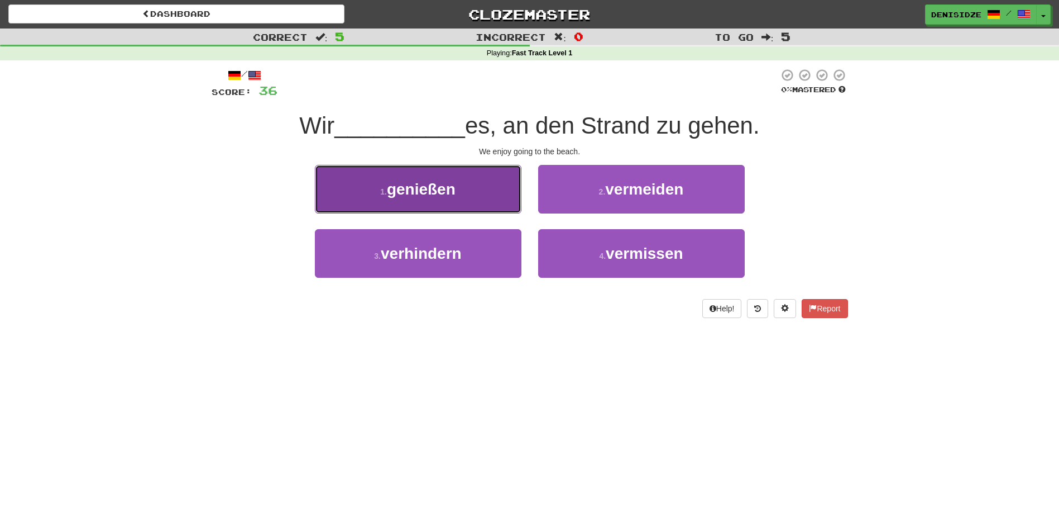
click at [400, 190] on span "genießen" at bounding box center [421, 188] width 69 height 17
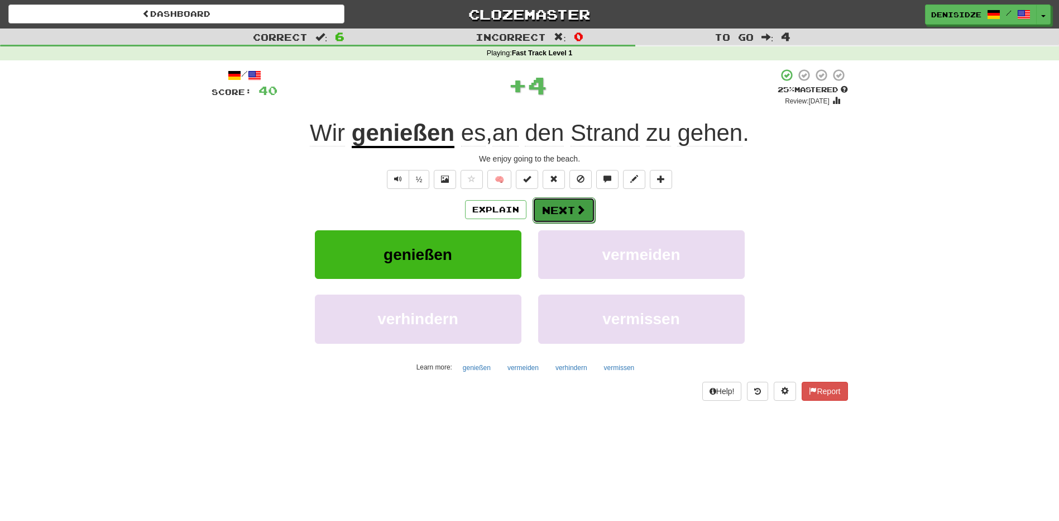
click at [578, 205] on span at bounding box center [581, 209] width 10 height 10
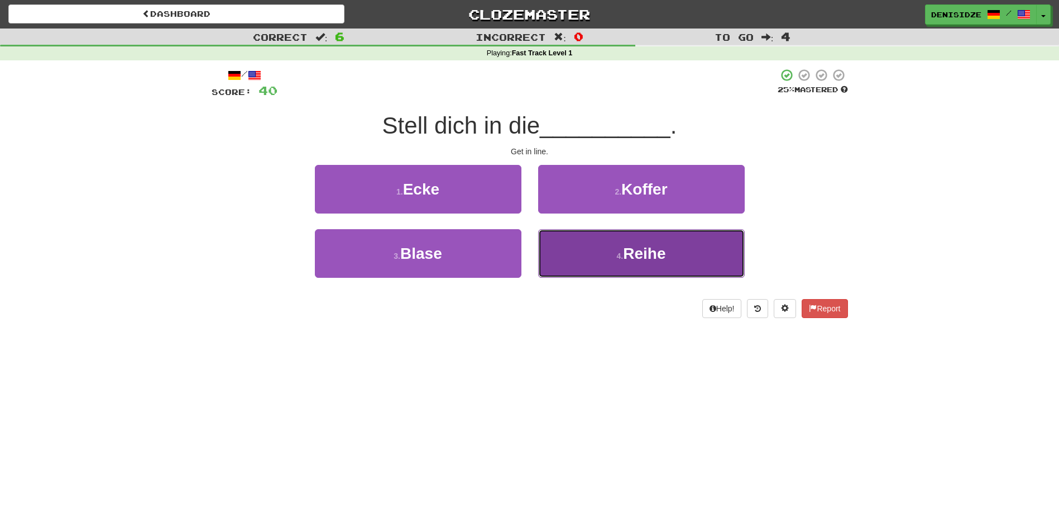
click at [714, 257] on button "4 . Reihe" at bounding box center [641, 253] width 207 height 49
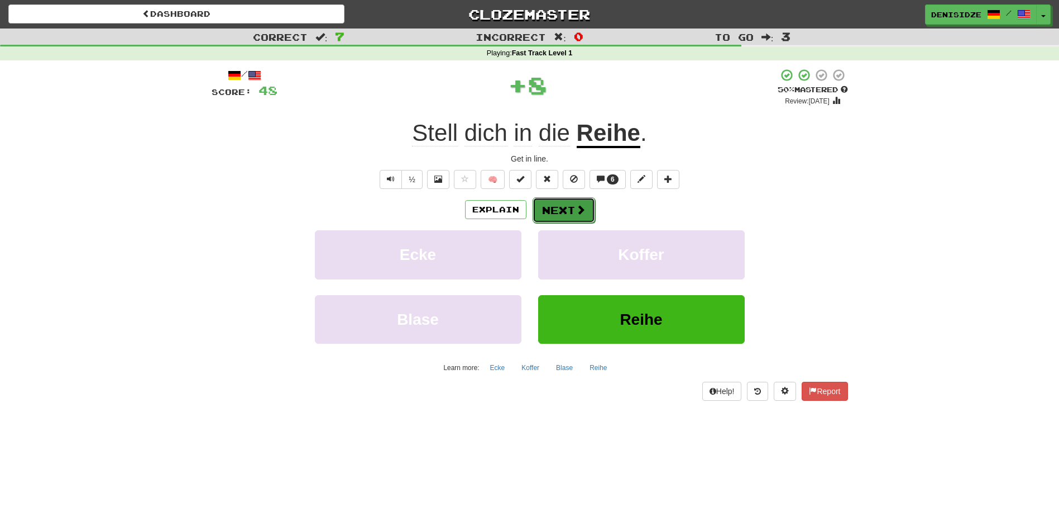
click at [564, 207] on button "Next" at bounding box center [564, 210] width 63 height 26
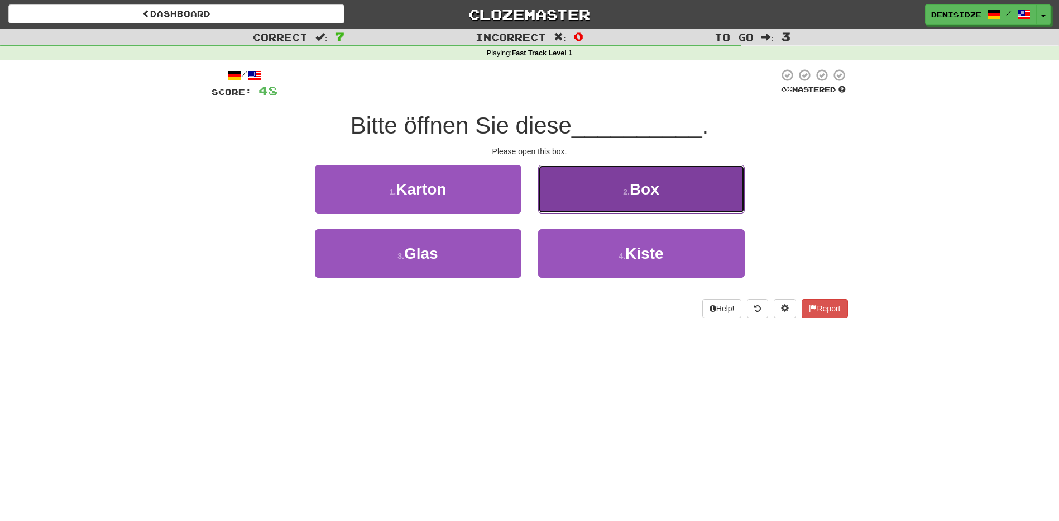
click at [647, 193] on span "Box" at bounding box center [645, 188] width 30 height 17
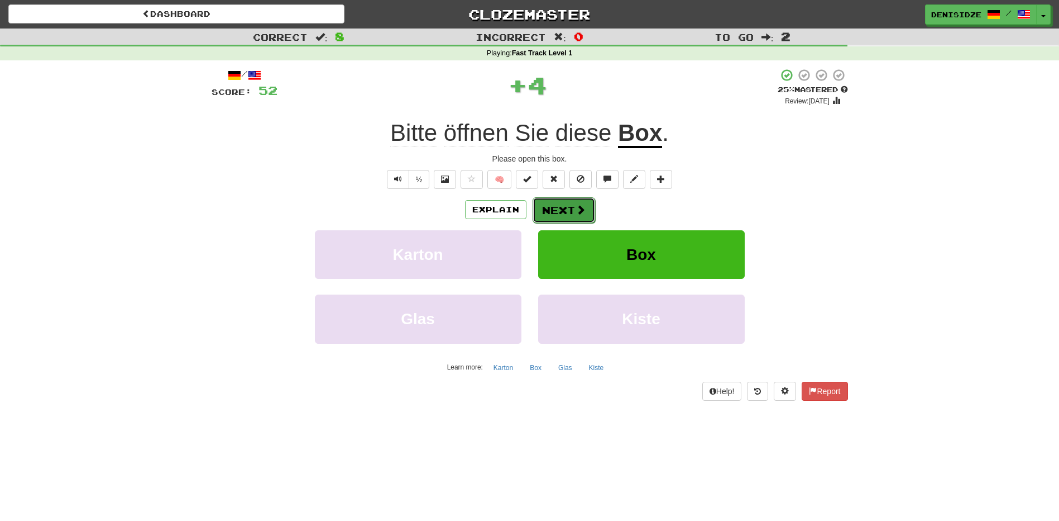
click at [569, 209] on button "Next" at bounding box center [564, 210] width 63 height 26
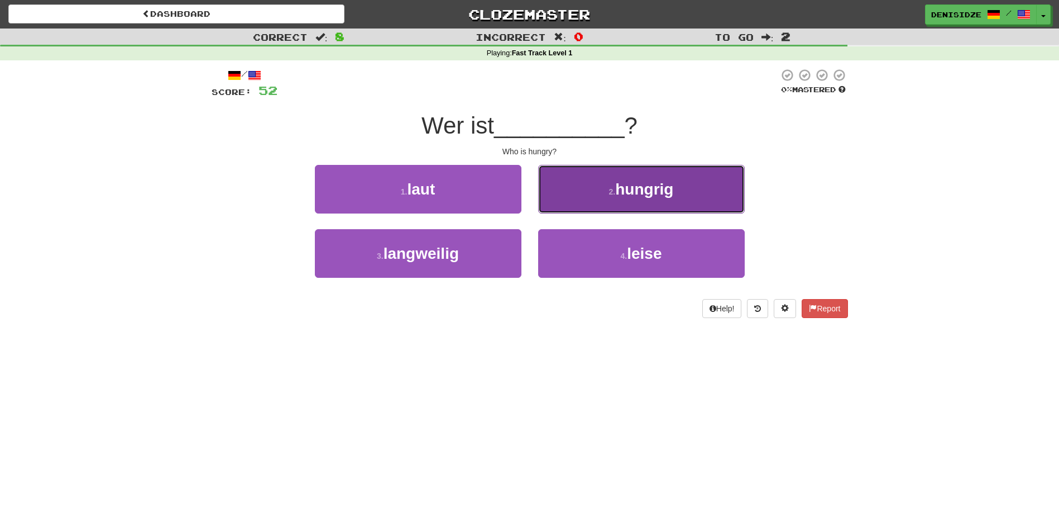
click at [654, 198] on button "2 . hungrig" at bounding box center [641, 189] width 207 height 49
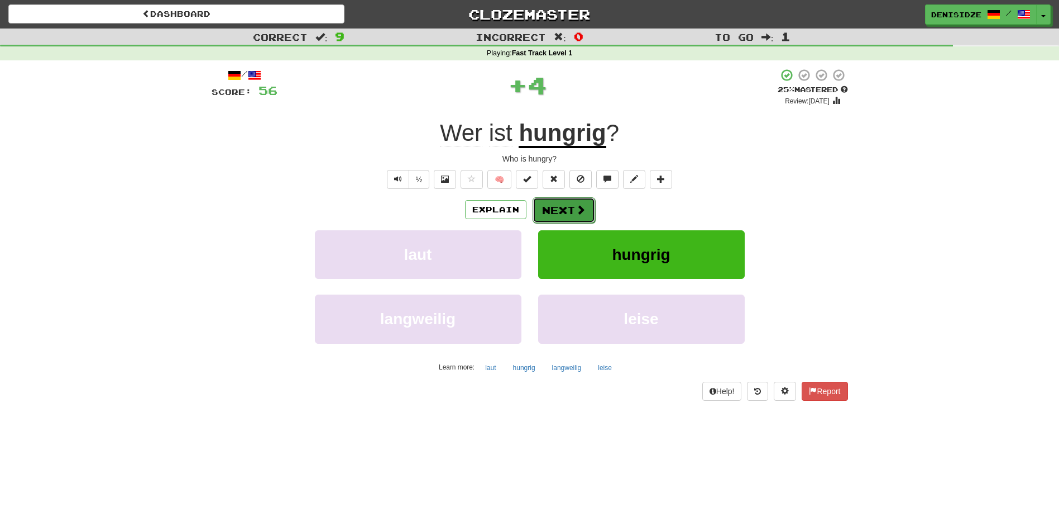
click at [576, 207] on span at bounding box center [581, 209] width 10 height 10
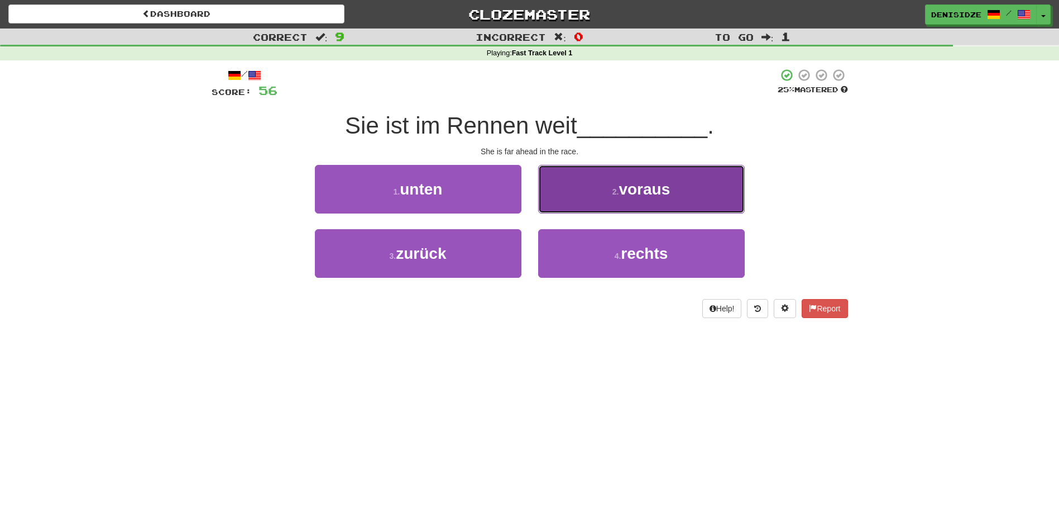
click at [614, 197] on button "2 . voraus" at bounding box center [641, 189] width 207 height 49
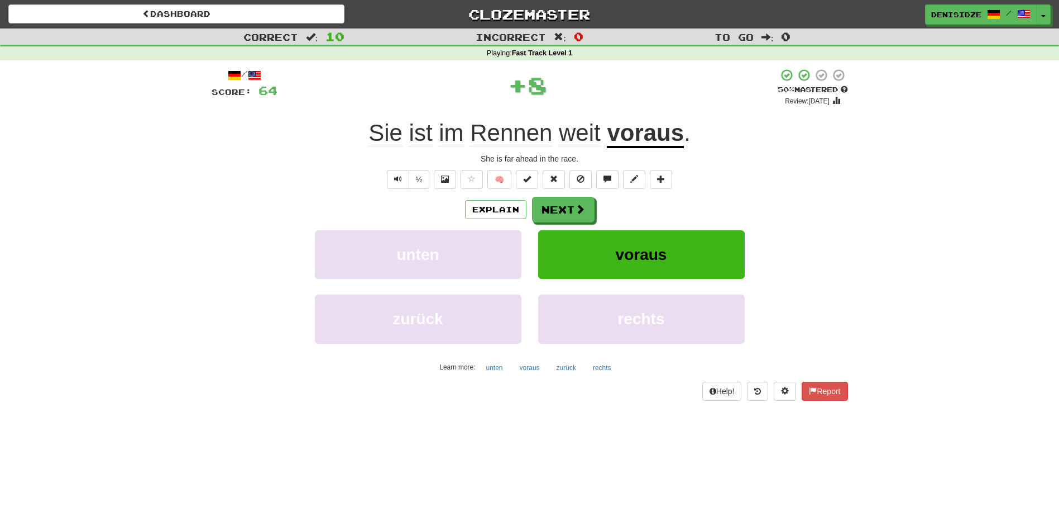
click at [595, 193] on div "/ Score: 64 + 8 50 % Mastered Review: [DATE] Sie ist im Rennen weit voraus . Sh…" at bounding box center [530, 234] width 637 height 332
click at [585, 204] on button "Next" at bounding box center [564, 210] width 63 height 26
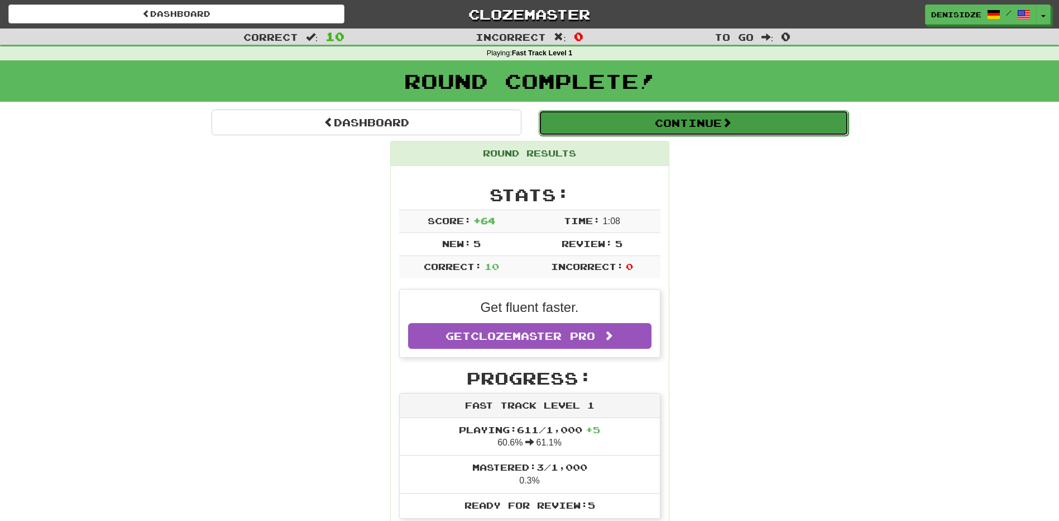
click at [767, 127] on button "Continue" at bounding box center [694, 123] width 310 height 26
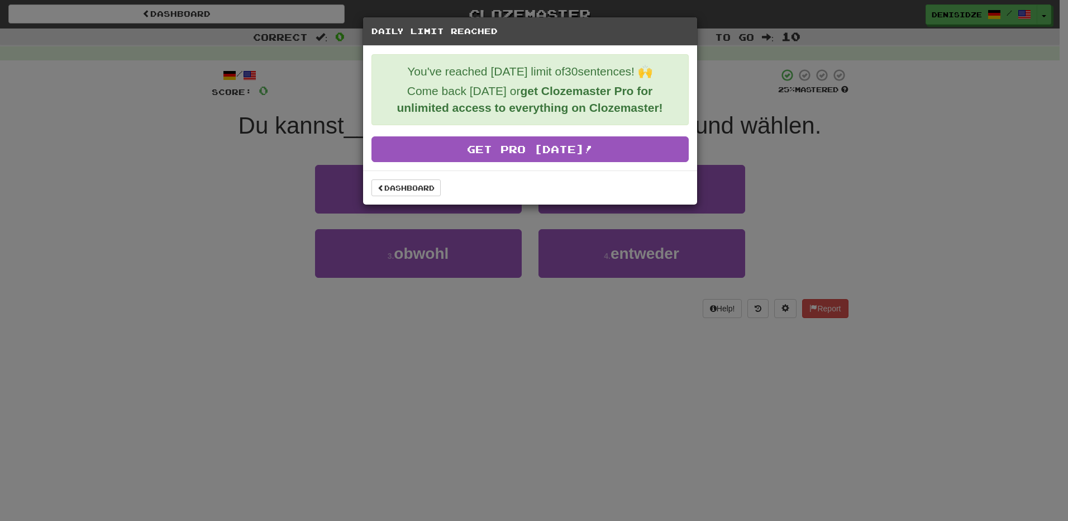
click at [816, 154] on div "Daily Limit Reached You've reached [DATE] limit of 30 sentences! 🙌 Come back [D…" at bounding box center [534, 260] width 1068 height 521
